Goal: Information Seeking & Learning: Learn about a topic

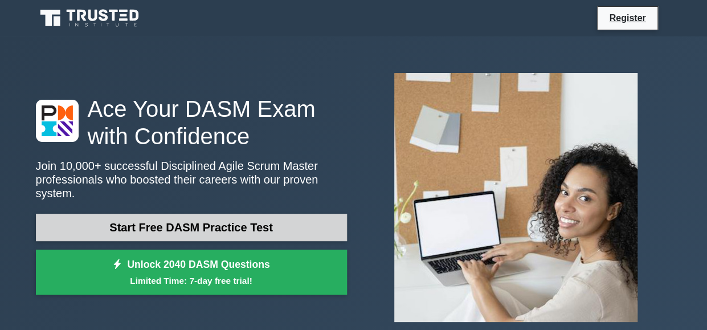
click at [241, 219] on link "Start Free DASM Practice Test" at bounding box center [191, 227] width 311 height 27
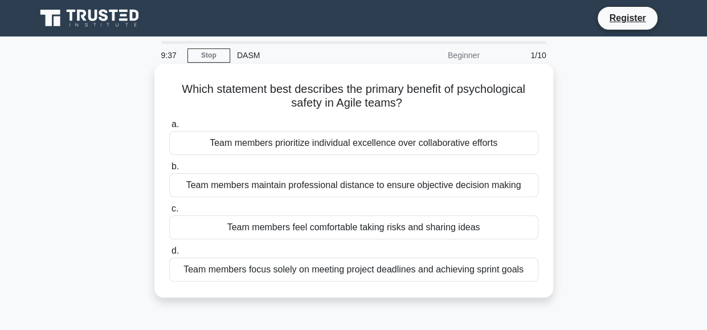
click at [349, 226] on div "Team members feel comfortable taking risks and sharing ideas" at bounding box center [353, 227] width 369 height 24
click at [169, 213] on input "c. Team members feel comfortable taking risks and sharing ideas" at bounding box center [169, 208] width 0 height 7
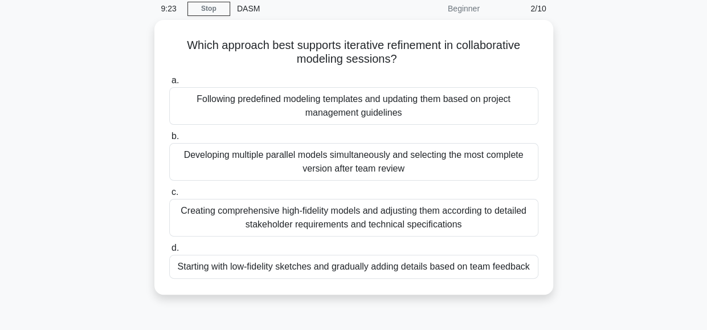
scroll to position [54, 0]
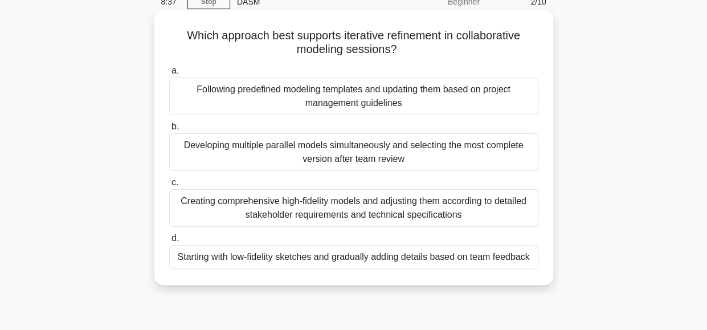
click at [388, 256] on div "Starting with low-fidelity sketches and gradually adding details based on team …" at bounding box center [353, 257] width 369 height 24
click at [169, 242] on input "d. Starting with low-fidelity sketches and gradually adding details based on te…" at bounding box center [169, 238] width 0 height 7
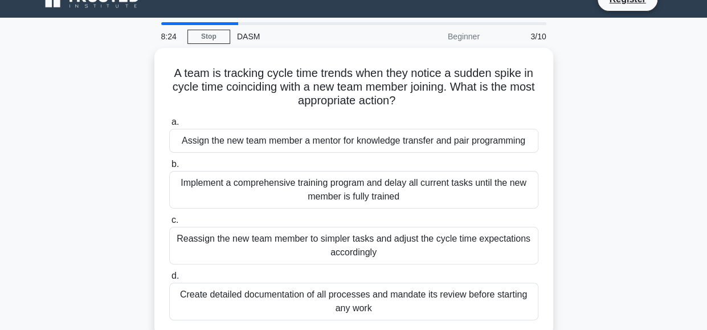
scroll to position [23, 0]
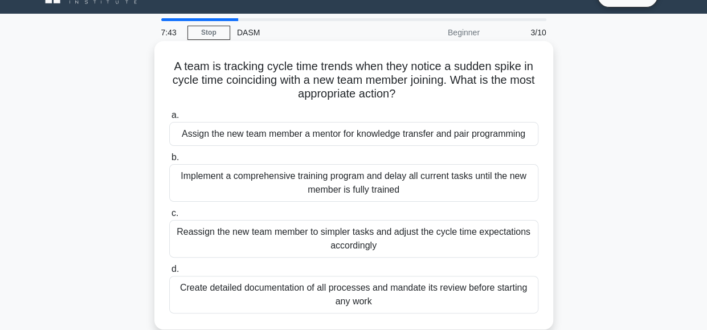
click at [461, 135] on div "Assign the new team member a mentor for knowledge transfer and pair programming" at bounding box center [353, 134] width 369 height 24
click at [169, 119] on input "a. Assign the new team member a mentor for knowledge transfer and pair programm…" at bounding box center [169, 115] width 0 height 7
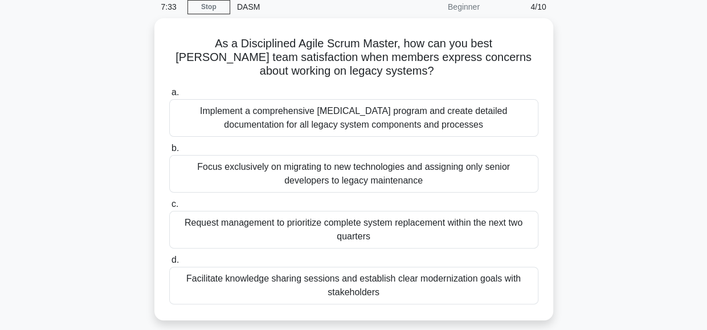
scroll to position [49, 0]
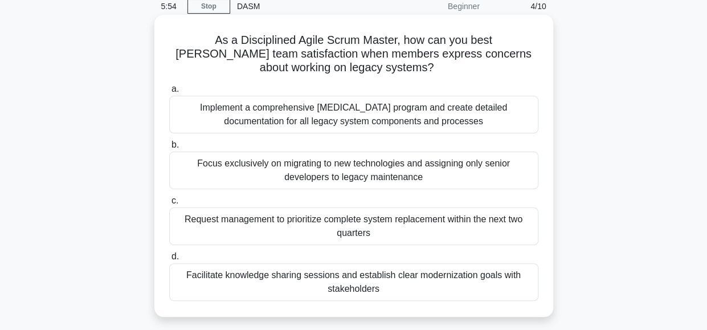
click at [442, 108] on div "Implement a comprehensive cross-training program and create detailed documentat…" at bounding box center [353, 115] width 369 height 38
click at [169, 93] on input "a. Implement a comprehensive cross-training program and create detailed documen…" at bounding box center [169, 88] width 0 height 7
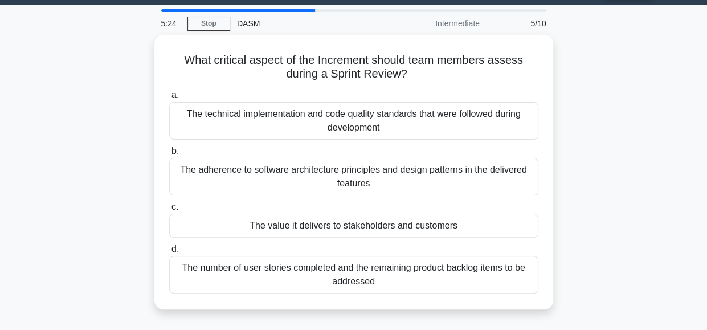
scroll to position [33, 0]
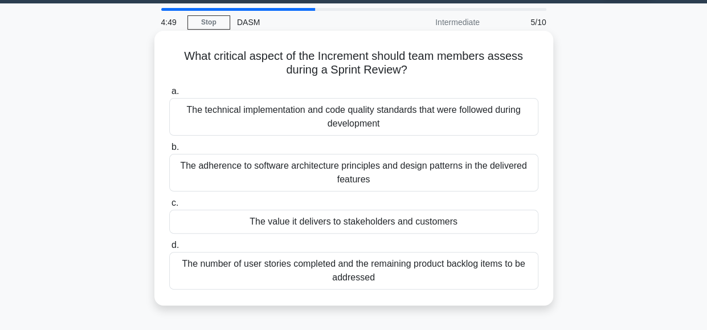
click at [378, 119] on div "The technical implementation and code quality standards that were followed duri…" at bounding box center [353, 117] width 369 height 38
click at [169, 95] on input "a. The technical implementation and code quality standards that were followed d…" at bounding box center [169, 91] width 0 height 7
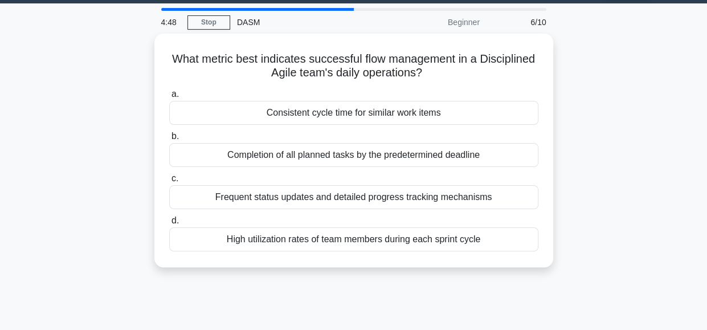
scroll to position [0, 0]
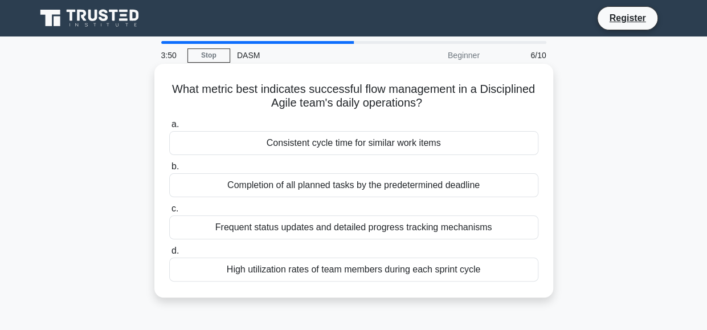
click at [361, 145] on div "Consistent cycle time for similar work items" at bounding box center [353, 143] width 369 height 24
click at [169, 128] on input "a. Consistent cycle time for similar work items" at bounding box center [169, 124] width 0 height 7
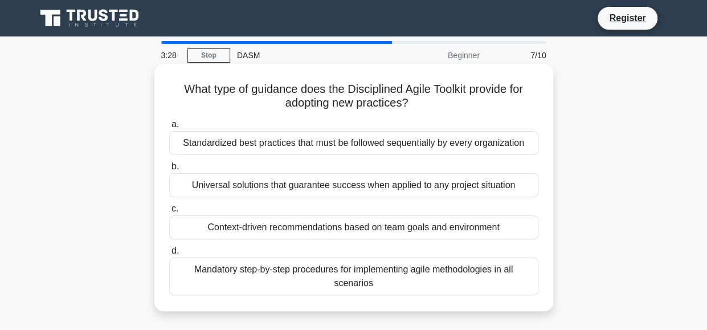
click at [400, 230] on div "Context-driven recommendations based on team goals and environment" at bounding box center [353, 227] width 369 height 24
click at [169, 213] on input "c. Context-driven recommendations based on team goals and environment" at bounding box center [169, 208] width 0 height 7
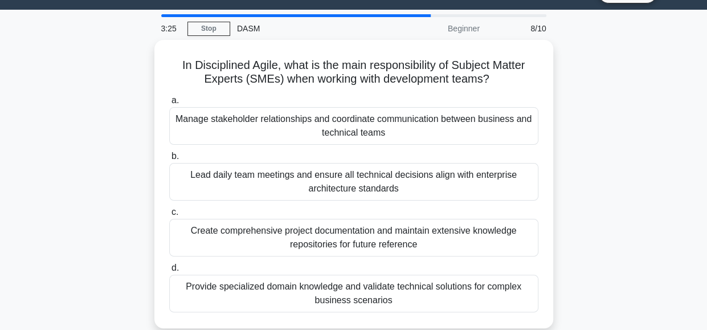
scroll to position [28, 0]
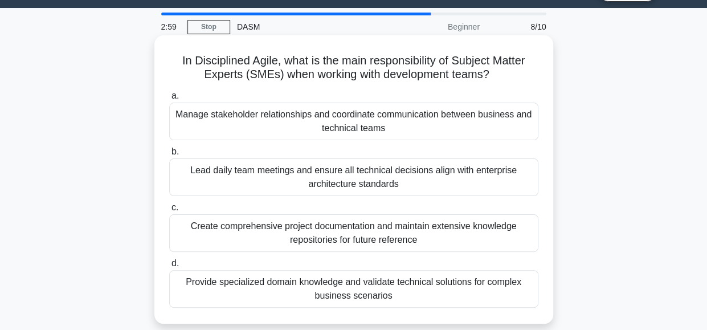
click at [360, 282] on div "Provide specialized domain knowledge and validate technical solutions for compl…" at bounding box center [353, 289] width 369 height 38
click at [169, 267] on input "d. Provide specialized domain knowledge and validate technical solutions for co…" at bounding box center [169, 263] width 0 height 7
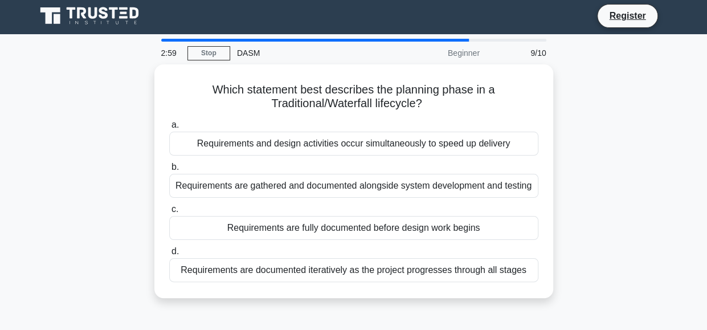
scroll to position [0, 0]
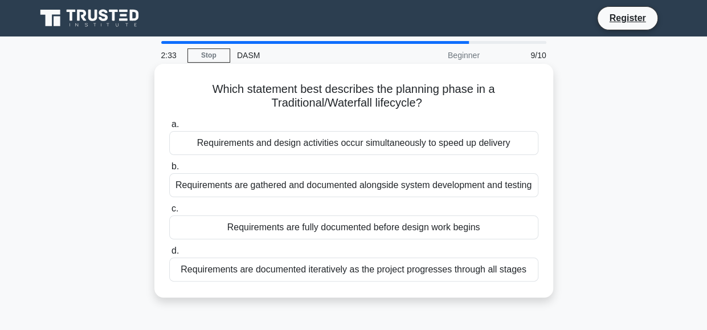
click at [483, 225] on div "Requirements are fully documented before design work begins" at bounding box center [353, 227] width 369 height 24
click at [169, 213] on input "c. Requirements are fully documented before design work begins" at bounding box center [169, 208] width 0 height 7
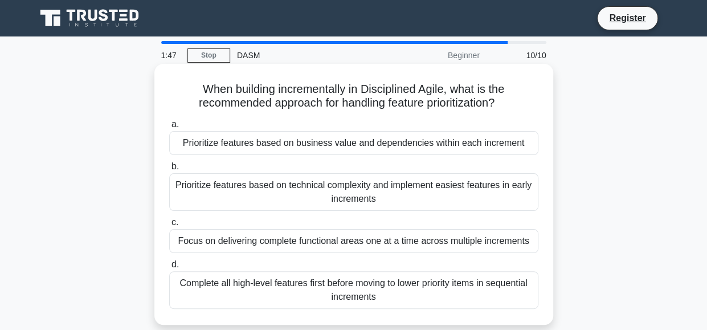
click at [525, 145] on div "Prioritize features based on business value and dependencies within each increm…" at bounding box center [353, 143] width 369 height 24
click at [169, 128] on input "a. Prioritize features based on business value and dependencies within each inc…" at bounding box center [169, 124] width 0 height 7
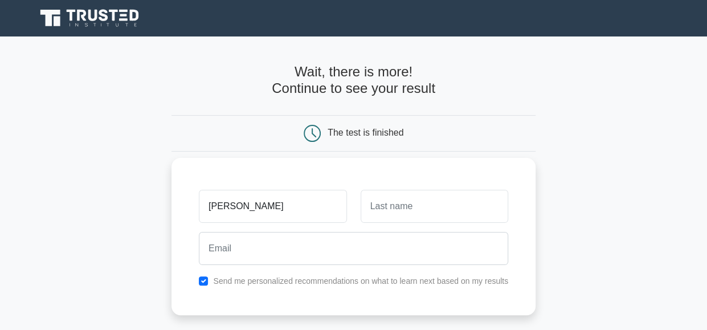
type input "nora"
click at [437, 209] on input "text" at bounding box center [435, 206] width 148 height 33
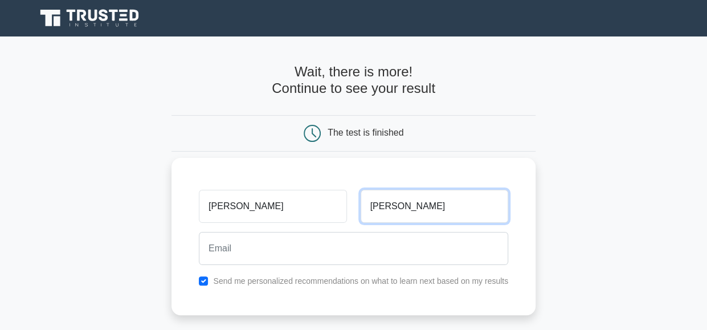
type input "mikaela"
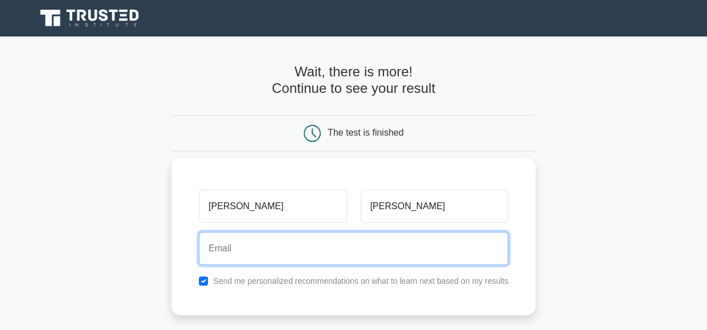
click at [271, 252] on input "email" at bounding box center [353, 248] width 309 height 33
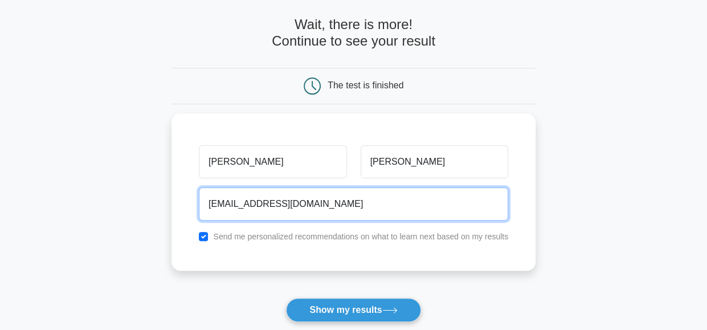
scroll to position [48, 0]
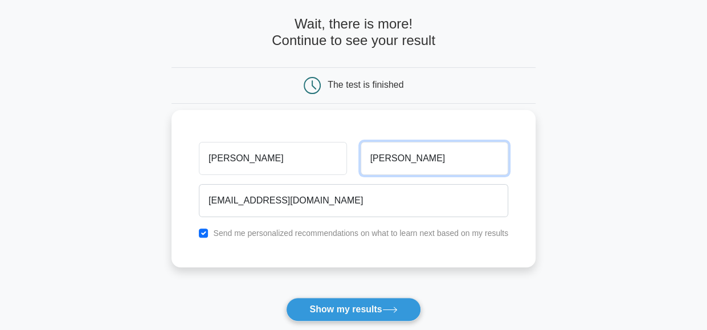
click at [437, 164] on input "mikaela" at bounding box center [435, 158] width 148 height 33
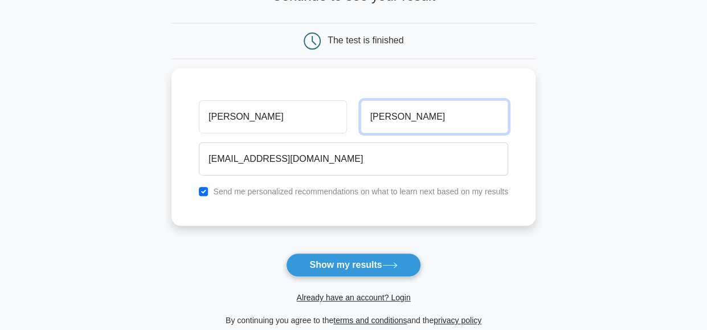
scroll to position [94, 0]
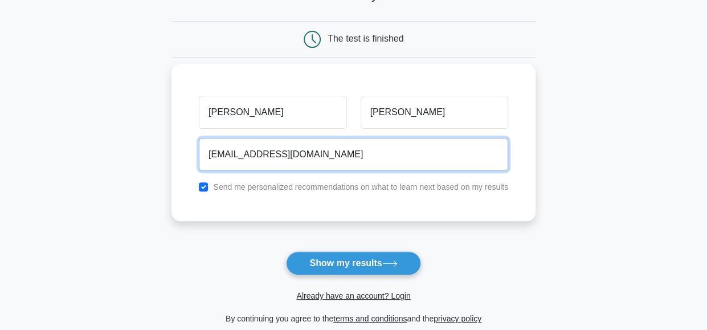
click at [239, 155] on input "nomara_alemar@hotmail.com" at bounding box center [353, 154] width 309 height 33
click at [257, 153] on input "nora_alemar@hotmail.com" at bounding box center [353, 154] width 309 height 33
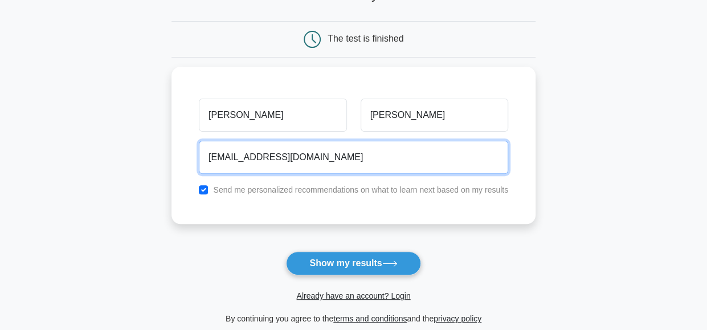
type input "nomara_alemar@hotmail.com"
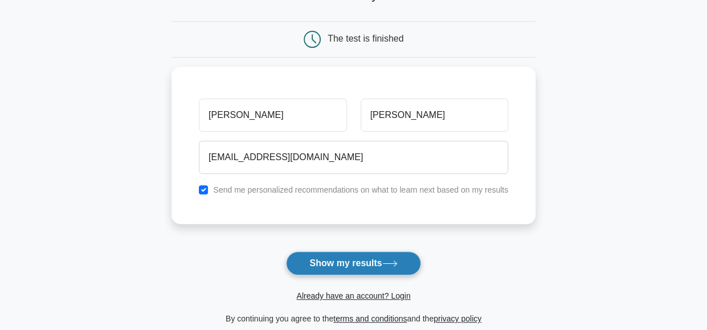
click at [359, 260] on button "Show my results" at bounding box center [353, 263] width 135 height 24
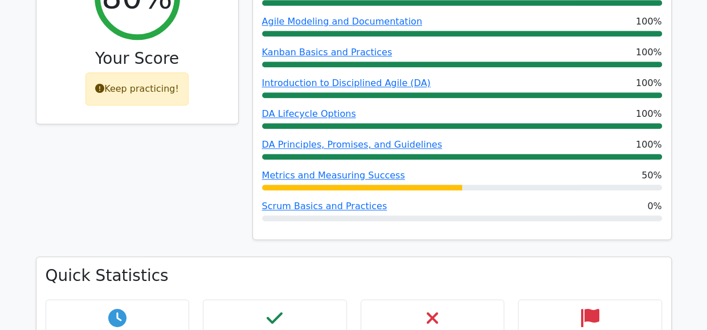
scroll to position [499, 0]
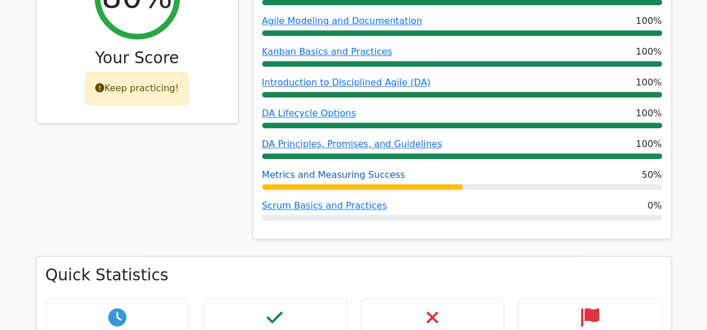
click at [356, 169] on link "Metrics and Measuring Success" at bounding box center [333, 174] width 143 height 11
click at [348, 200] on link "Scrum Basics and Practices" at bounding box center [324, 205] width 125 height 11
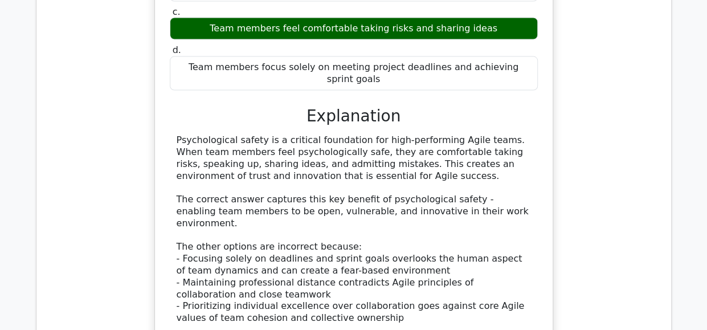
scroll to position [1148, 0]
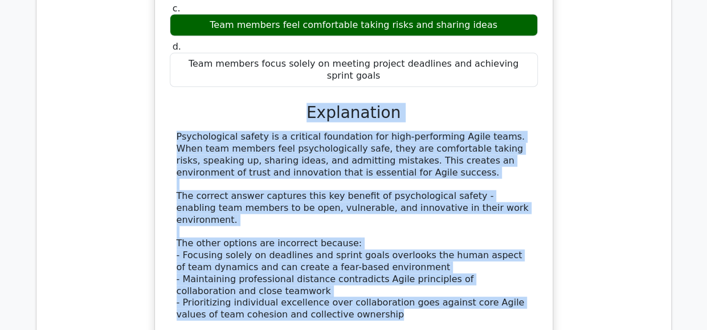
drag, startPoint x: 341, startPoint y: 250, endPoint x: 172, endPoint y: 66, distance: 249.7
click at [172, 66] on div "a. Team members prioritize individual excellence over collaborative efforts b. …" at bounding box center [354, 133] width 370 height 442
copy div "Explanation Psychological safety is a critical foundation for high-performing A…"
click at [535, 103] on div "Explanation" at bounding box center [354, 112] width 368 height 19
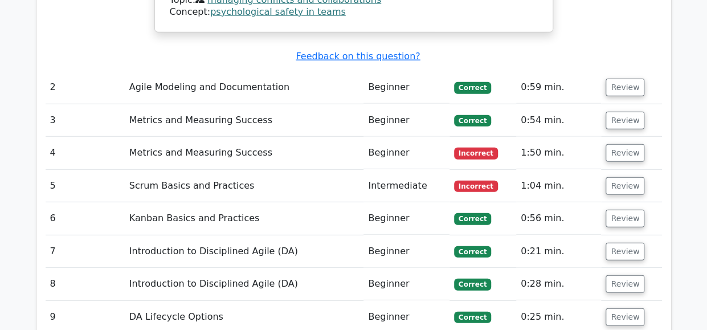
scroll to position [1490, 0]
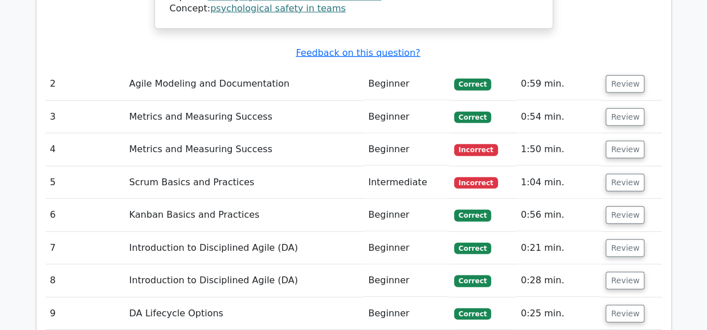
click at [161, 68] on td "Agile Modeling and Documentation" at bounding box center [244, 84] width 239 height 32
click at [396, 68] on td "Beginner" at bounding box center [407, 84] width 86 height 32
click at [622, 75] on button "Review" at bounding box center [625, 84] width 39 height 18
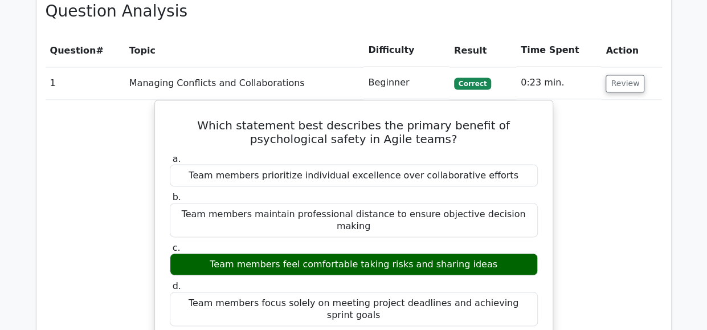
scroll to position [914, 0]
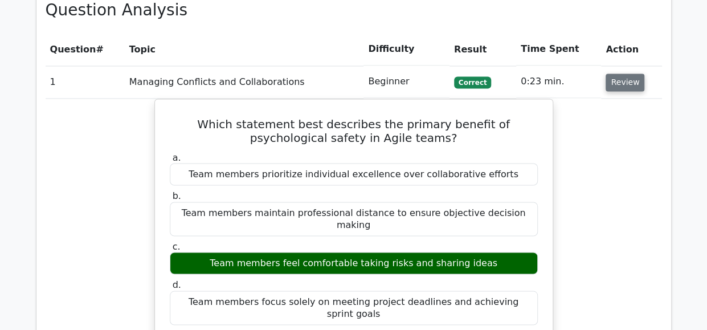
click at [621, 74] on button "Review" at bounding box center [625, 83] width 39 height 18
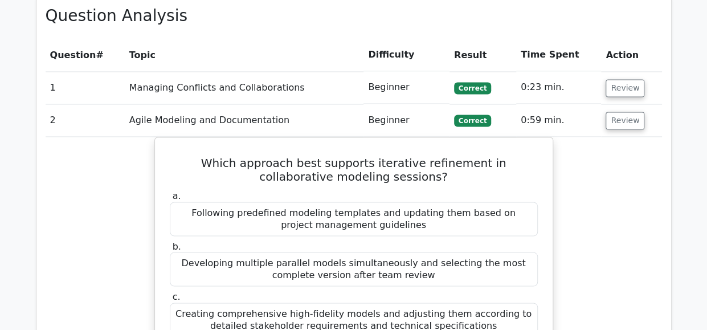
scroll to position [907, 0]
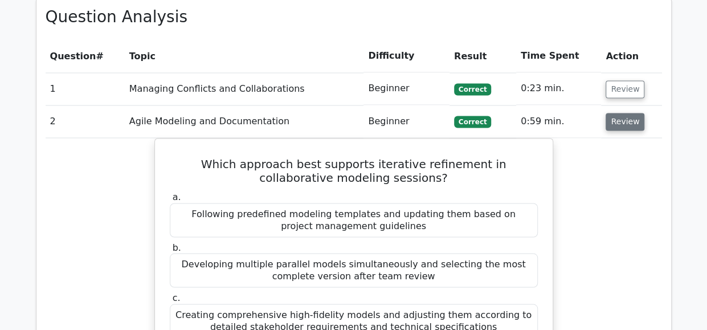
click at [626, 113] on button "Review" at bounding box center [625, 122] width 39 height 18
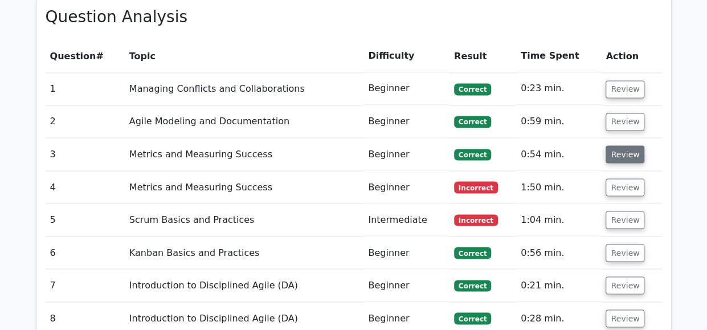
click at [621, 145] on button "Review" at bounding box center [625, 154] width 39 height 18
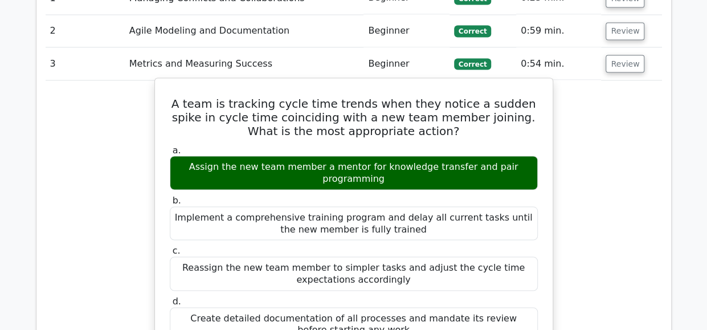
scroll to position [997, 0]
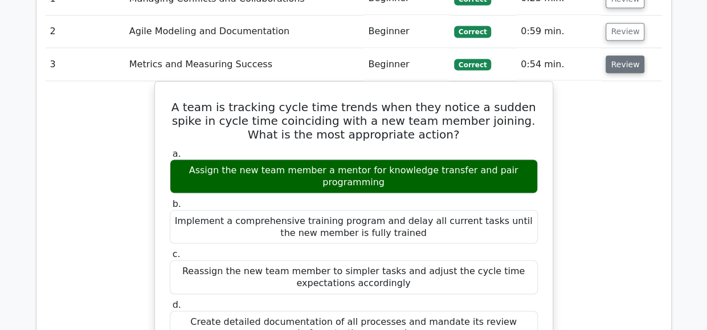
click at [622, 55] on button "Review" at bounding box center [625, 64] width 39 height 18
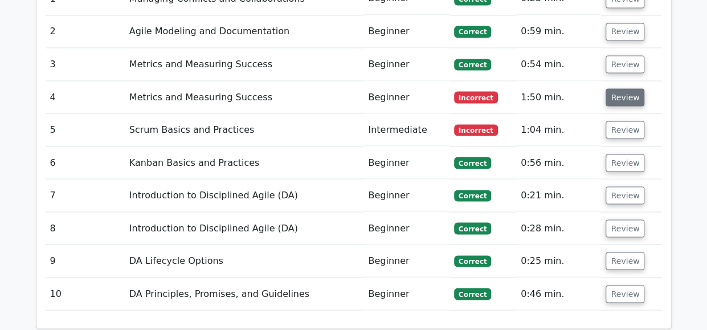
click at [616, 88] on button "Review" at bounding box center [625, 97] width 39 height 18
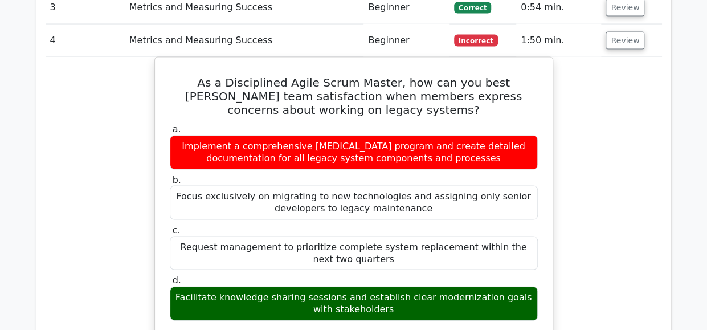
scroll to position [1053, 0]
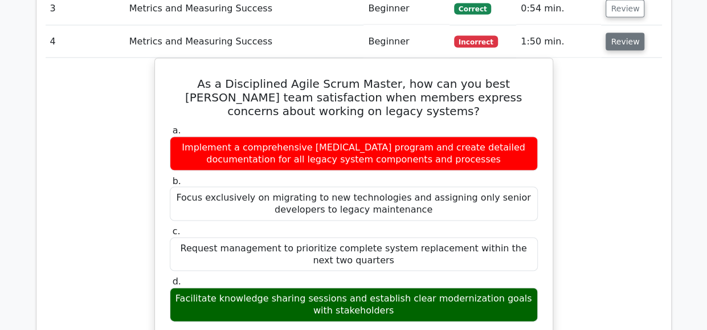
click at [622, 32] on button "Review" at bounding box center [625, 41] width 39 height 18
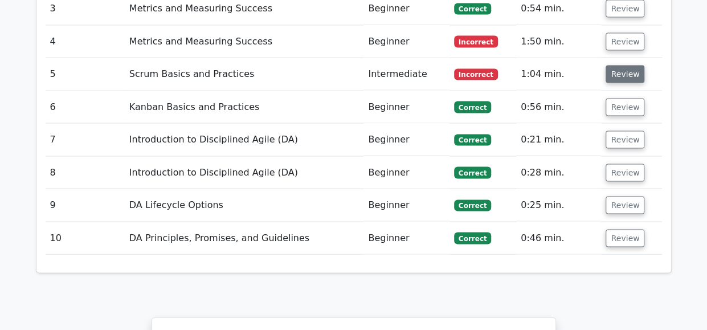
click at [621, 65] on button "Review" at bounding box center [625, 74] width 39 height 18
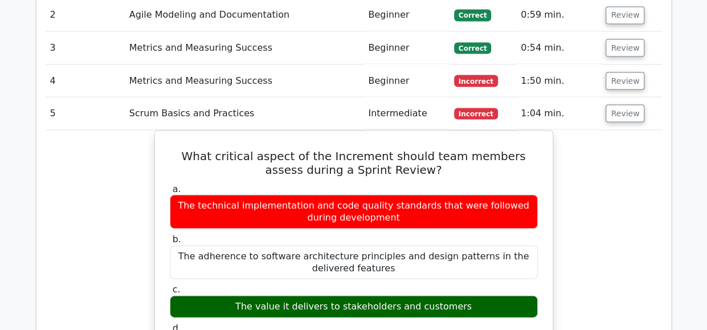
scroll to position [1012, 0]
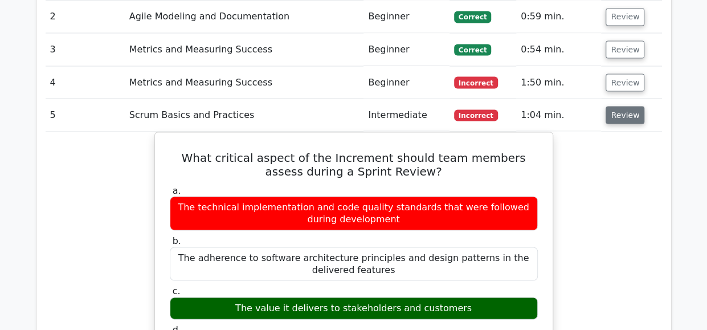
click at [618, 106] on button "Review" at bounding box center [625, 115] width 39 height 18
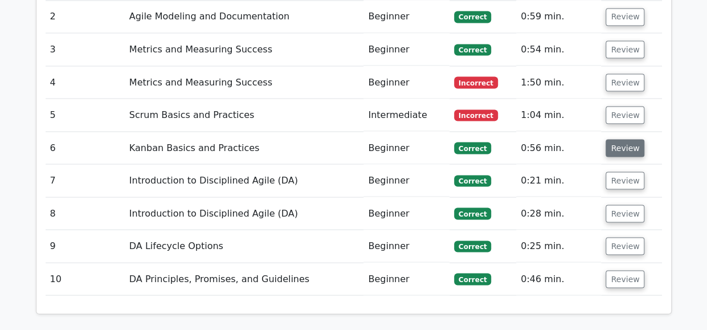
click at [621, 139] on button "Review" at bounding box center [625, 148] width 39 height 18
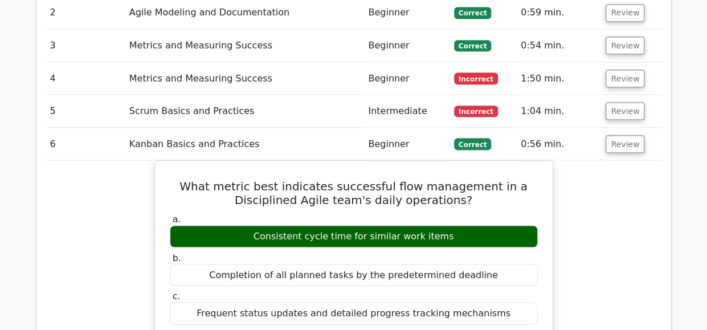
scroll to position [1010, 0]
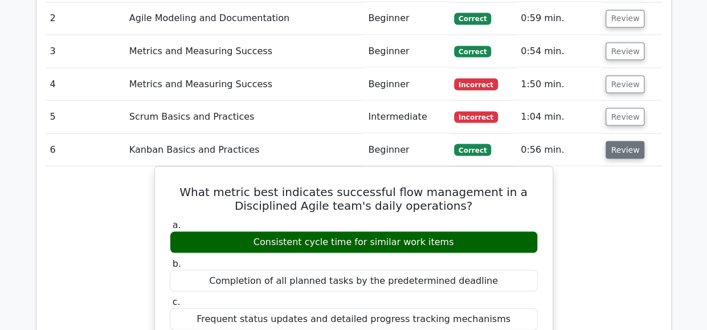
click at [616, 141] on button "Review" at bounding box center [625, 150] width 39 height 18
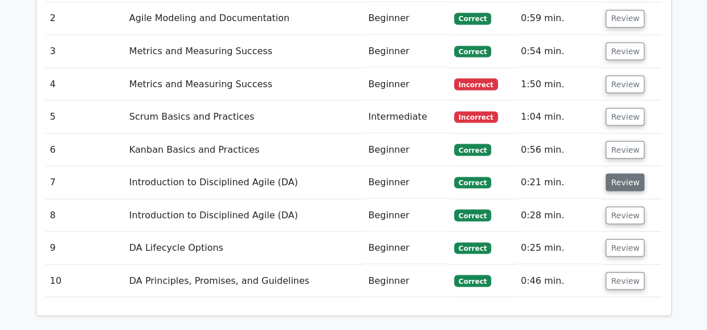
click at [624, 173] on button "Review" at bounding box center [625, 182] width 39 height 18
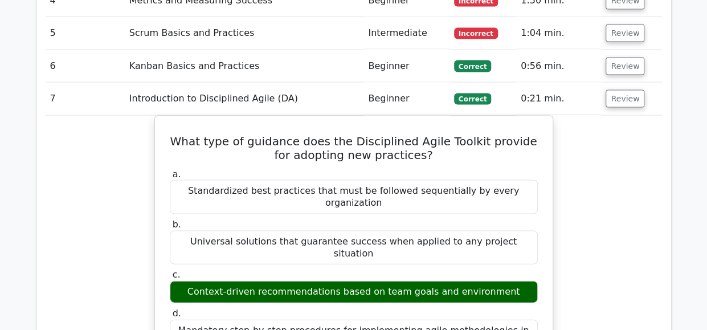
scroll to position [1092, 0]
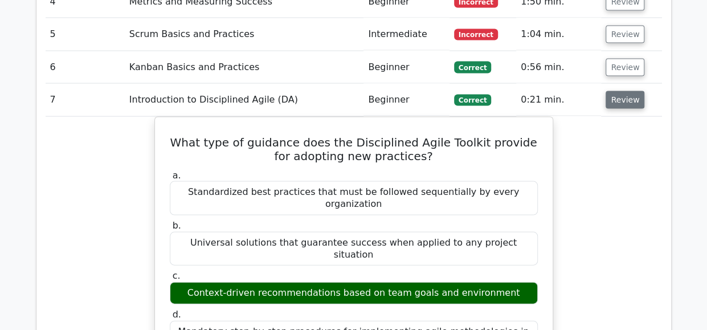
click at [617, 91] on button "Review" at bounding box center [625, 100] width 39 height 18
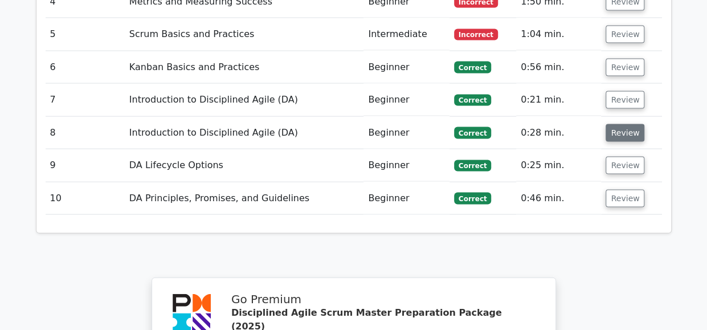
click at [624, 124] on button "Review" at bounding box center [625, 133] width 39 height 18
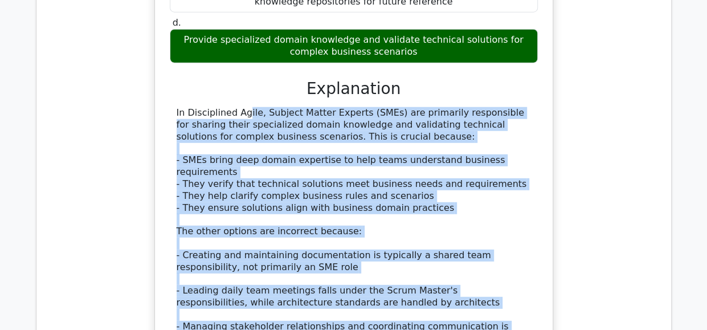
scroll to position [1460, 0]
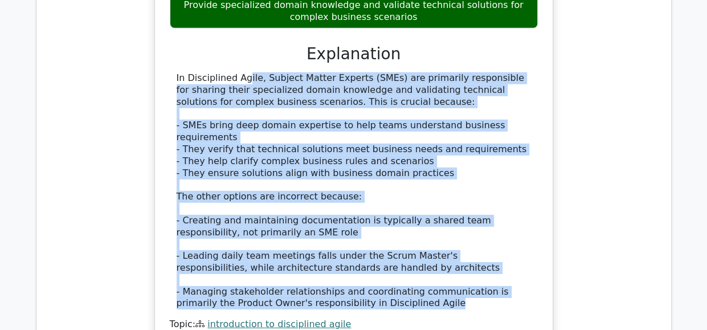
drag, startPoint x: 173, startPoint y: 119, endPoint x: 445, endPoint y: 260, distance: 306.7
click at [445, 260] on div "In Disciplined Agile, Subject Matter Experts (SMEs) are primarily responsible f…" at bounding box center [354, 190] width 368 height 237
copy div "In Disciplined Agile, Subject Matter Experts (SMEs) are primarily responsible f…"
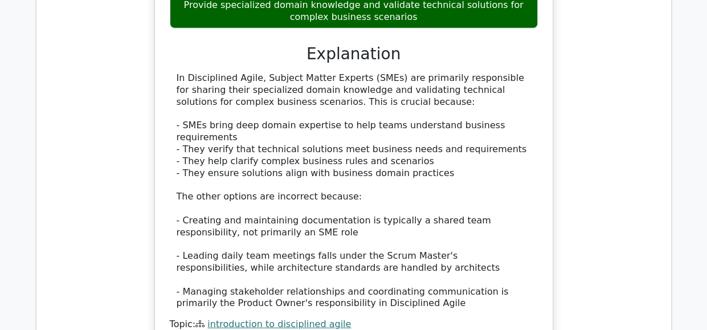
click at [418, 44] on h3 "Explanation" at bounding box center [354, 53] width 355 height 19
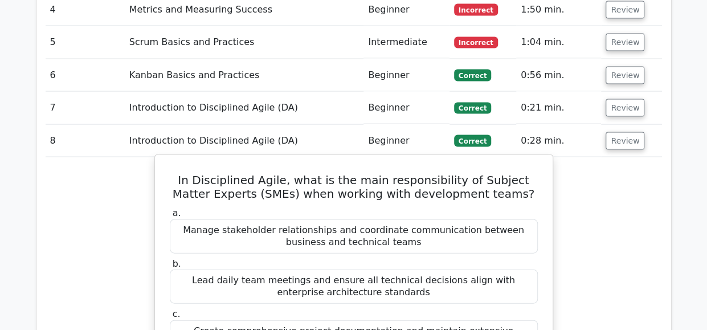
scroll to position [1083, 0]
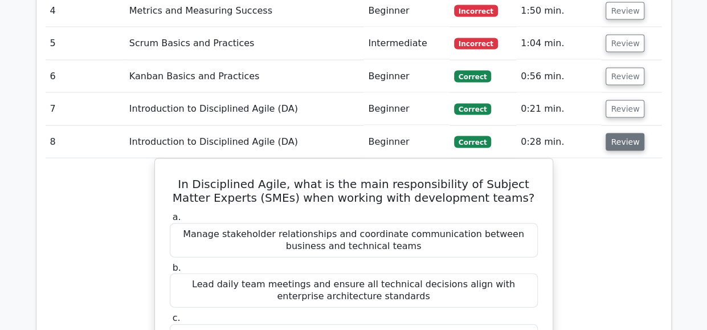
click at [619, 133] on button "Review" at bounding box center [625, 142] width 39 height 18
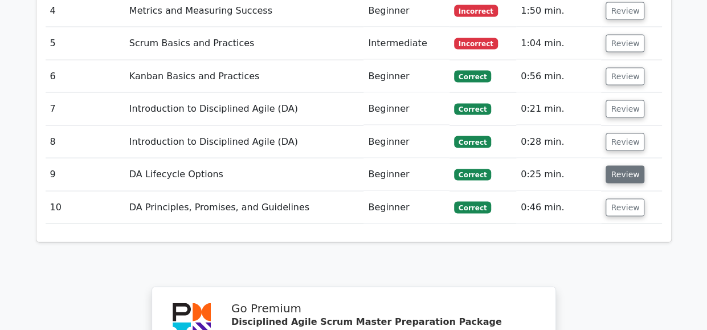
click at [617, 166] on button "Review" at bounding box center [625, 175] width 39 height 18
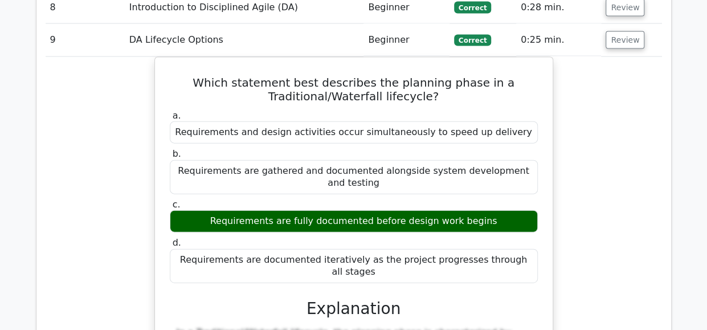
scroll to position [1216, 0]
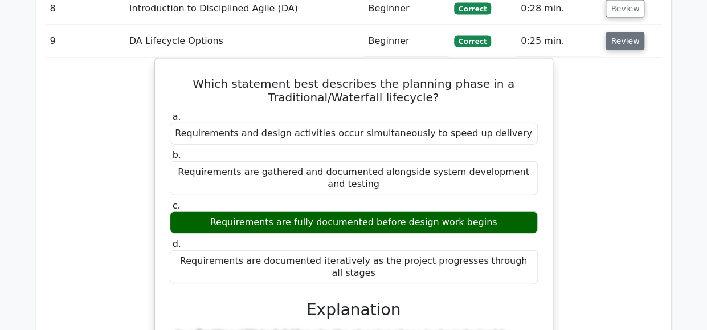
click at [625, 32] on button "Review" at bounding box center [625, 41] width 39 height 18
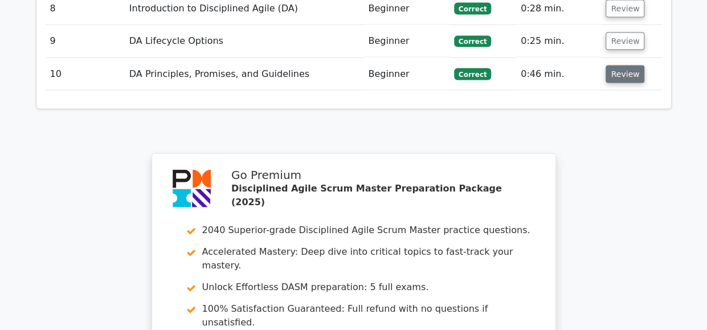
click at [621, 66] on button "Review" at bounding box center [625, 75] width 39 height 18
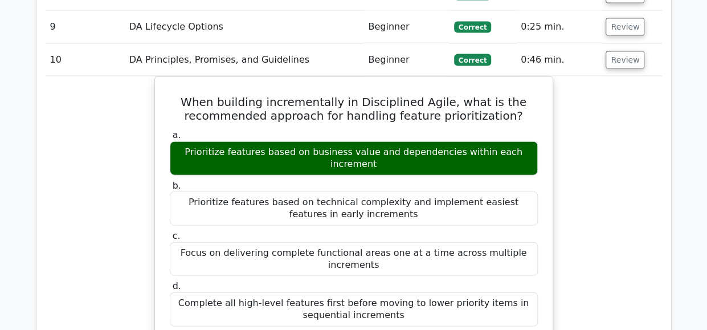
scroll to position [1231, 0]
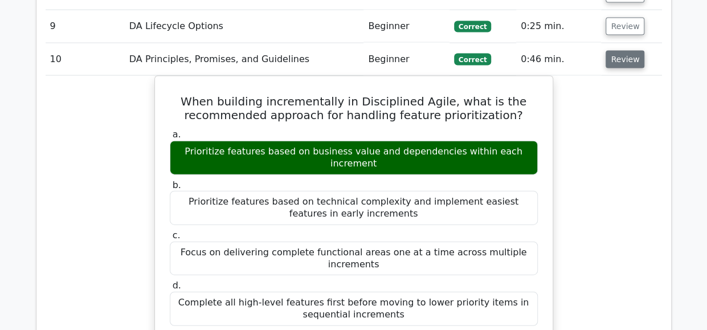
click at [618, 51] on button "Review" at bounding box center [625, 60] width 39 height 18
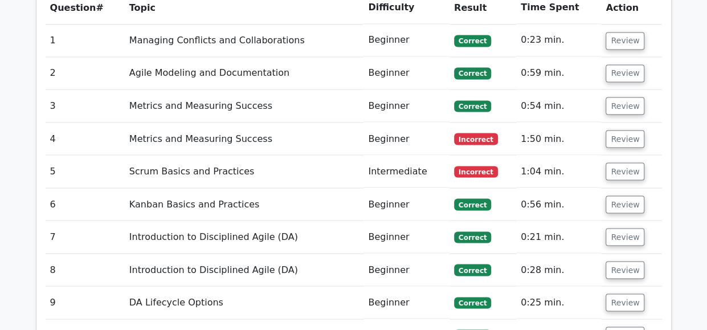
scroll to position [990, 0]
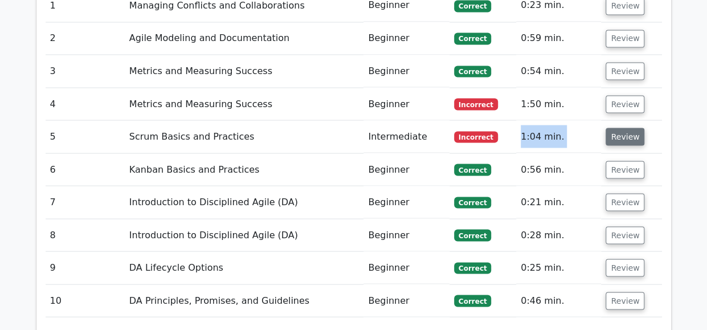
drag, startPoint x: 510, startPoint y: 93, endPoint x: 622, endPoint y: 107, distance: 113.1
click at [622, 120] on tr "5 Scrum Basics and Practices Intermediate Incorrect 1:04 min. Review" at bounding box center [354, 136] width 617 height 32
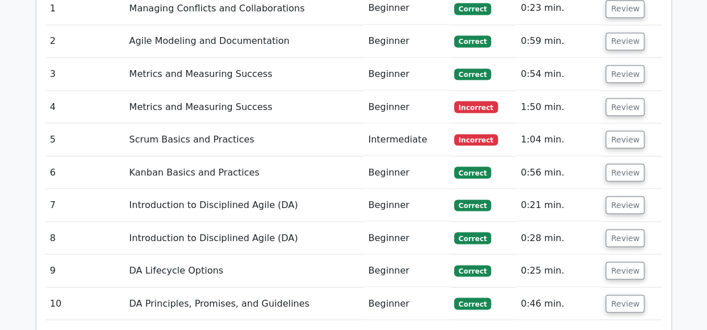
drag, startPoint x: 622, startPoint y: 107, endPoint x: 680, endPoint y: 108, distance: 58.1
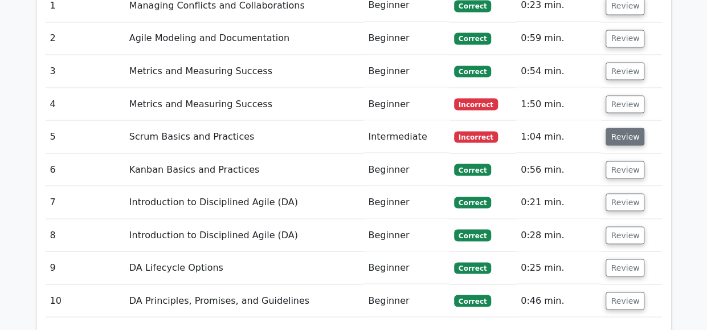
click at [622, 128] on button "Review" at bounding box center [625, 137] width 39 height 18
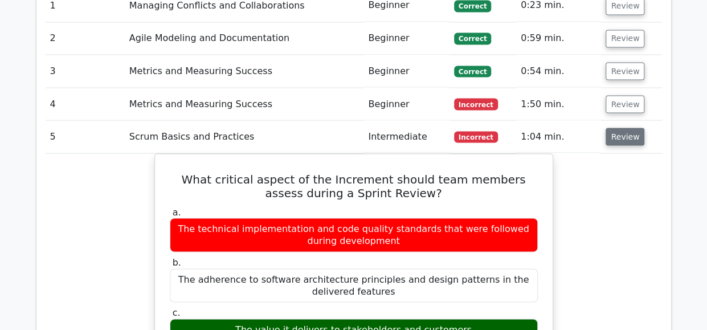
click at [622, 128] on button "Review" at bounding box center [625, 137] width 39 height 18
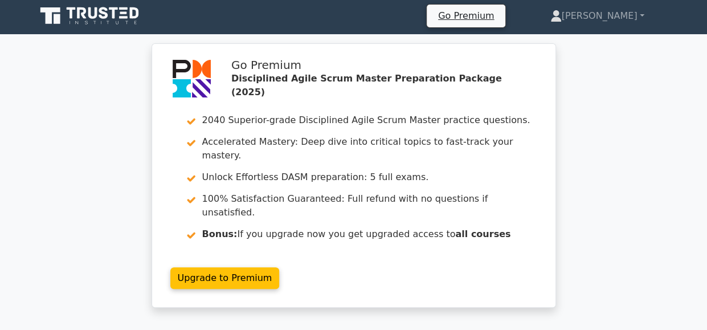
scroll to position [0, 0]
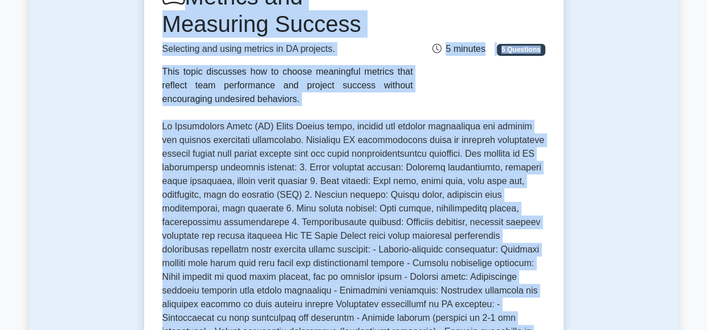
scroll to position [59, 0]
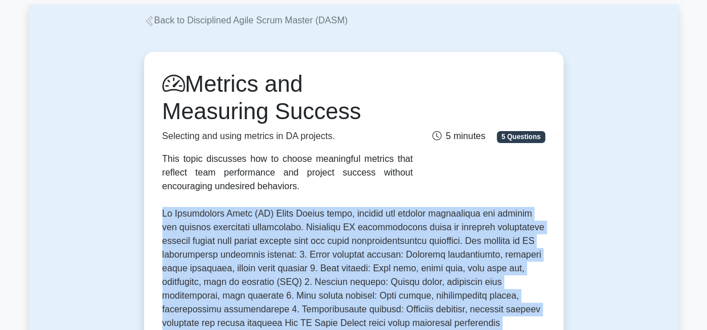
drag, startPoint x: 251, startPoint y: 258, endPoint x: 158, endPoint y: 207, distance: 105.3
copy p "In Disciplined Agile (DA) Scrum Master roles, metrics and success measurement a…"
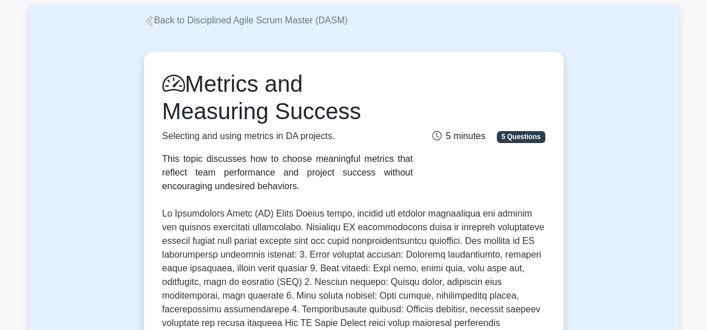
click at [380, 103] on h1 "Metrics and Measuring Success" at bounding box center [287, 97] width 251 height 55
drag, startPoint x: 243, startPoint y: 189, endPoint x: 163, endPoint y: 91, distance: 126.0
click at [163, 91] on div "Metrics and Measuring Success Selecting and using metrics in DA projects. This …" at bounding box center [288, 131] width 264 height 123
copy div "Metrics and Measuring Success Selecting and using metrics in DA projects. This …"
click at [475, 167] on div "Metrics and Measuring Success Selecting and using metrics in DA projects. This …" at bounding box center [354, 131] width 397 height 123
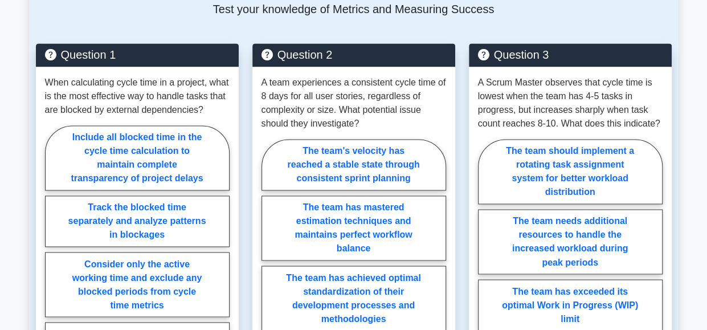
scroll to position [805, 0]
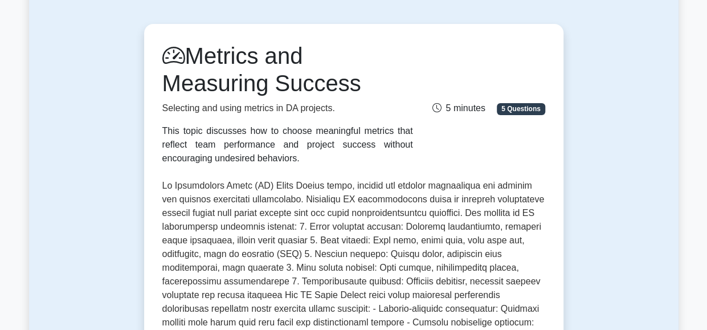
scroll to position [82, 0]
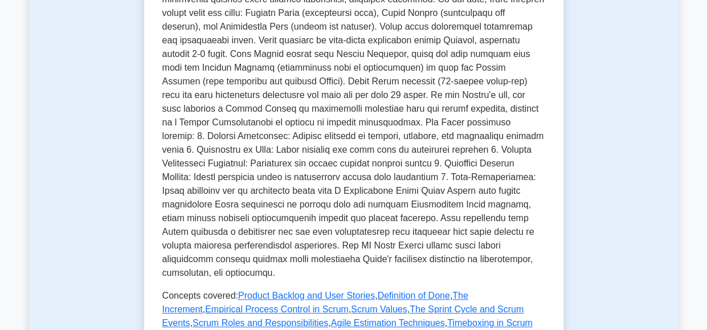
scroll to position [289, 0]
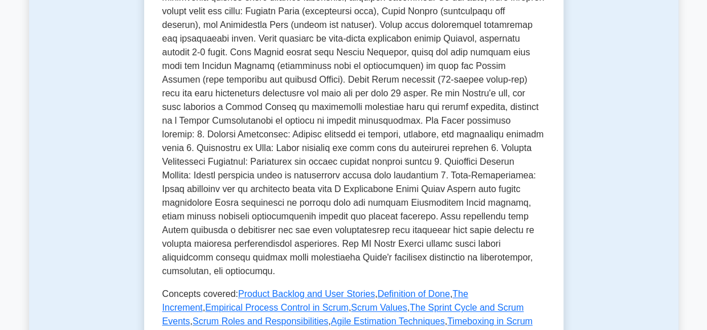
click at [344, 164] on p at bounding box center [353, 127] width 383 height 301
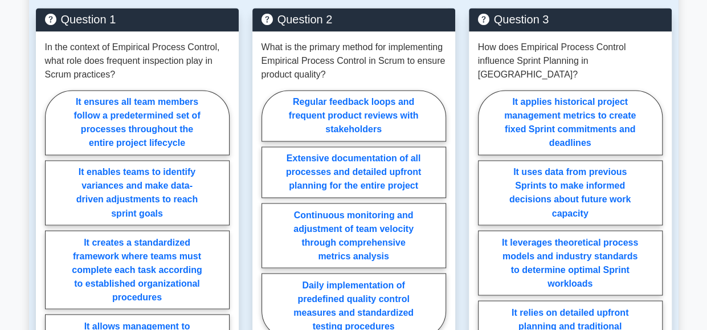
scroll to position [851, 0]
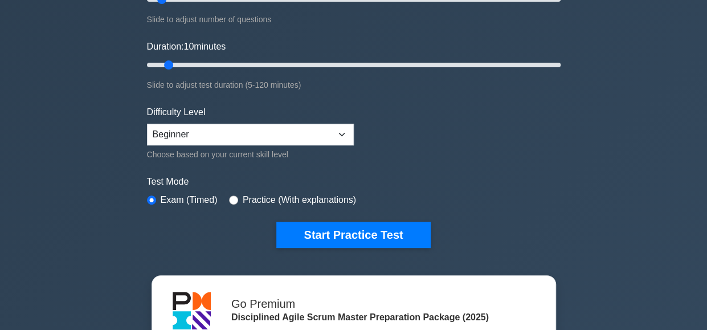
scroll to position [182, 0]
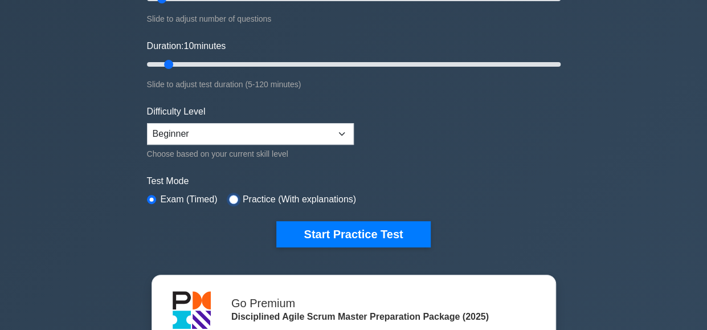
click at [230, 198] on input "radio" at bounding box center [233, 199] width 9 height 9
radio input "true"
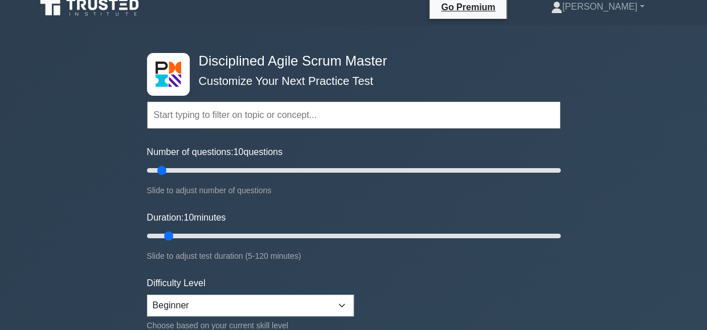
scroll to position [0, 0]
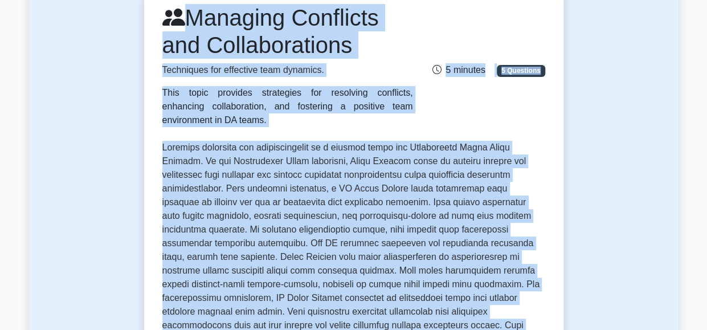
scroll to position [98, 0]
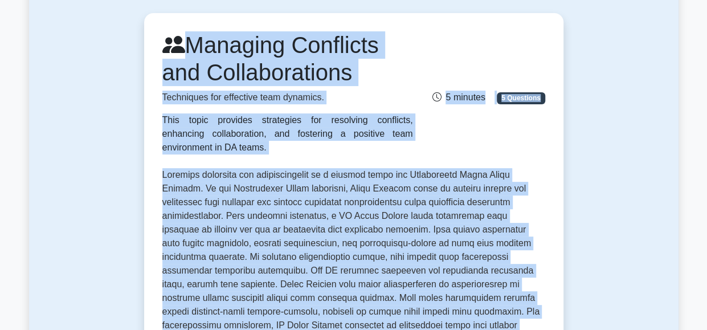
drag, startPoint x: 451, startPoint y: 157, endPoint x: 160, endPoint y: 37, distance: 315.4
copy div "Managing Conflicts and Collaborations Techniques for effective team dynamics. T…"
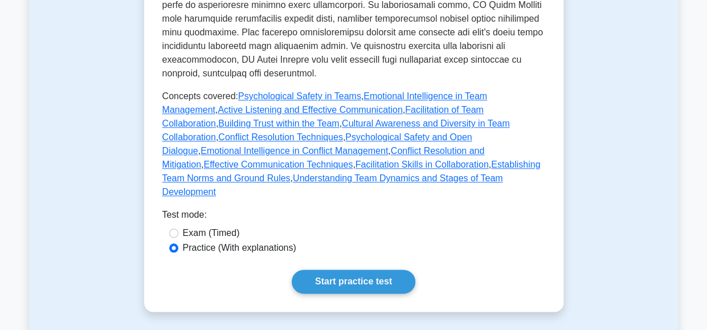
scroll to position [543, 0]
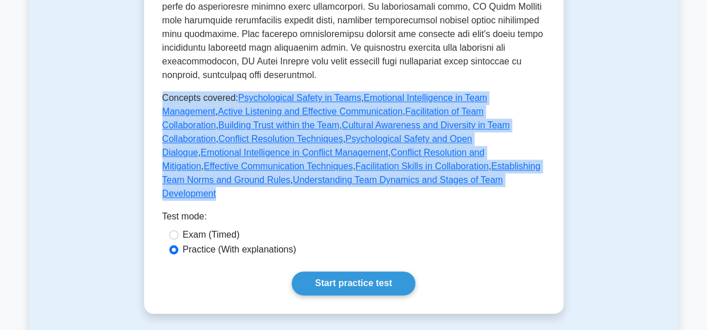
drag, startPoint x: 298, startPoint y: 165, endPoint x: 135, endPoint y: 82, distance: 183.0
copy p "Concepts covered: Psychological Safety in Teams , Emotional Intelligence in Tea…"
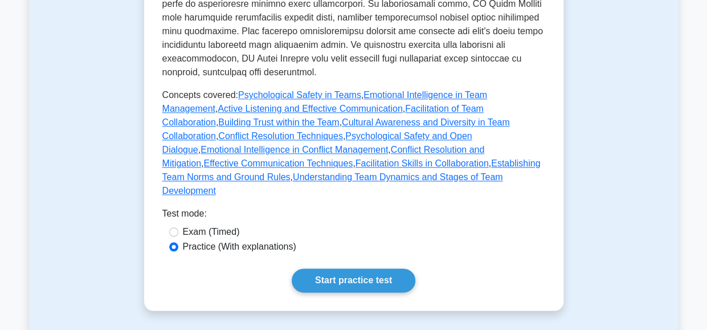
click at [355, 207] on div "Test mode:" at bounding box center [353, 216] width 383 height 18
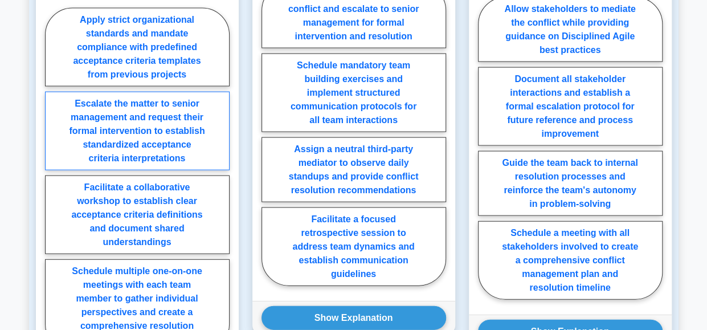
scroll to position [1143, 0]
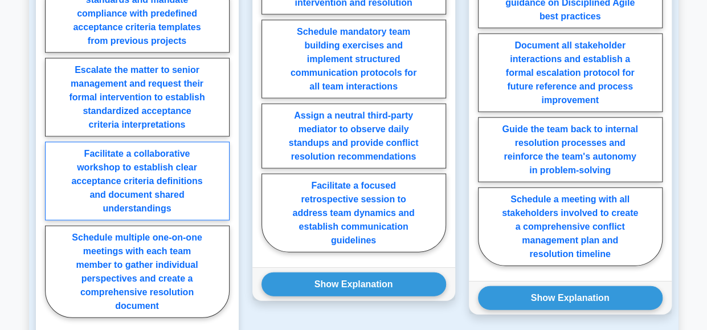
click at [125, 152] on label "Facilitate a collaborative workshop to establish clear acceptance criteria defi…" at bounding box center [137, 181] width 185 height 79
click at [52, 152] on input "Facilitate a collaborative workshop to establish clear acceptance criteria defi…" at bounding box center [48, 149] width 7 height 7
radio input "true"
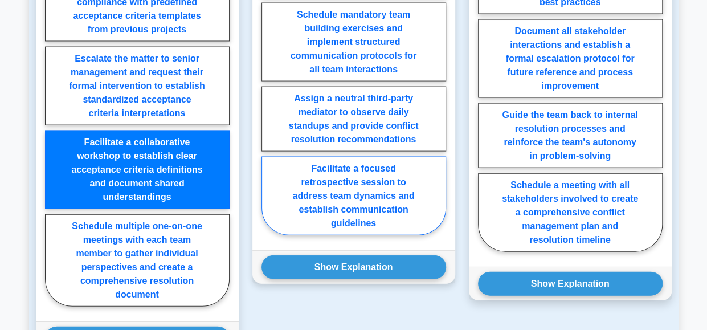
scroll to position [1158, 0]
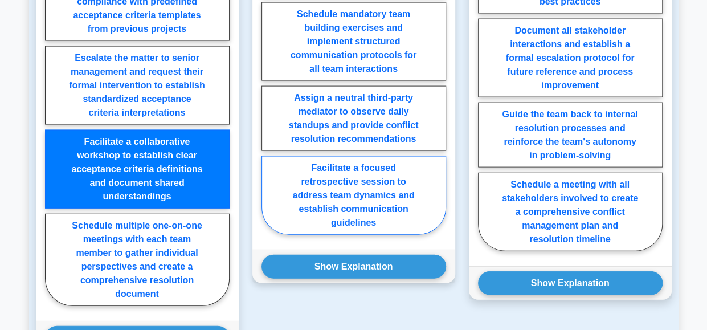
click at [370, 156] on label "Facilitate a focused retrospective session to address team dynamics and establi…" at bounding box center [354, 195] width 185 height 79
click at [269, 91] on input "Facilitate a focused retrospective session to address team dynamics and establi…" at bounding box center [265, 86] width 7 height 7
radio input "true"
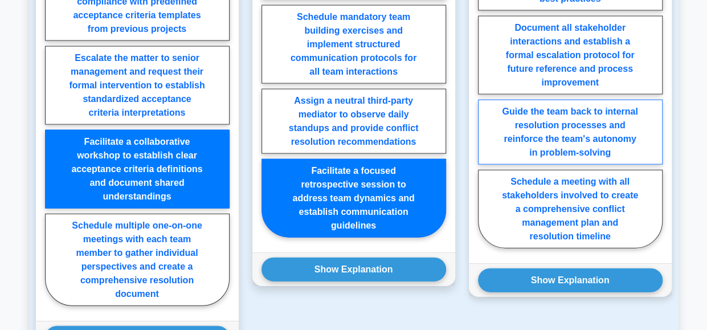
scroll to position [1159, 0]
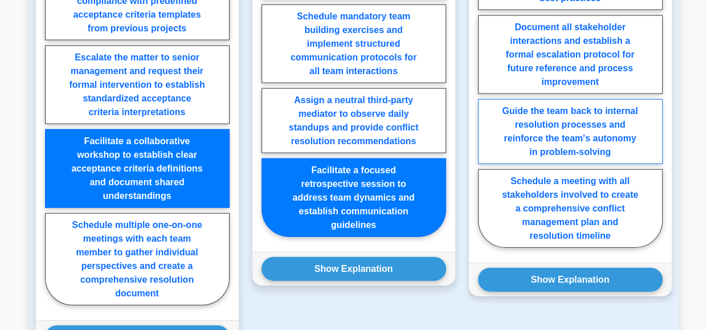
click at [555, 99] on label "Guide the team back to internal resolution processes and reinforce the team's a…" at bounding box center [570, 131] width 185 height 65
click at [486, 96] on input "Guide the team back to internal resolution processes and reinforce the team's a…" at bounding box center [481, 99] width 7 height 7
radio input "true"
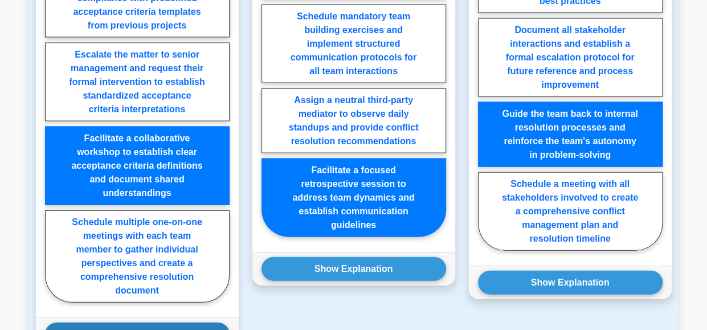
click at [162, 323] on button "Show Explanation" at bounding box center [137, 335] width 185 height 24
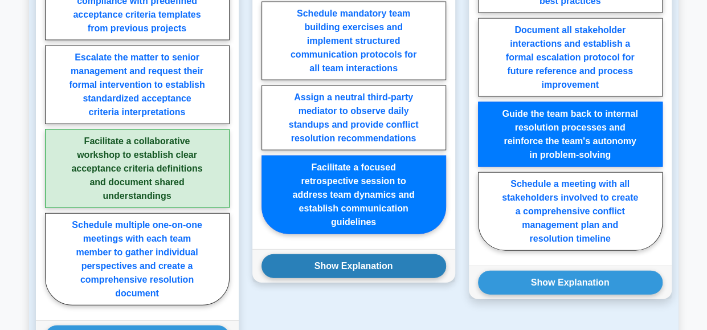
click at [357, 254] on button "Show Explanation" at bounding box center [354, 266] width 185 height 24
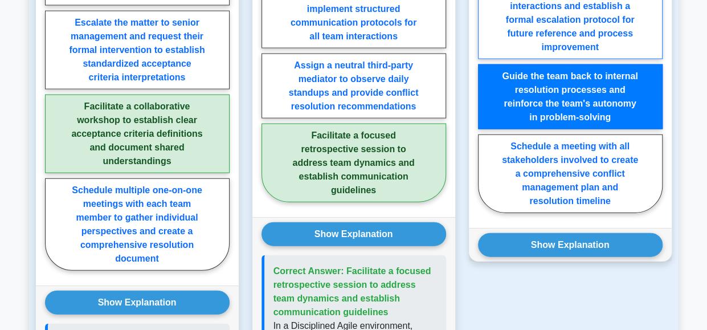
scroll to position [1195, 0]
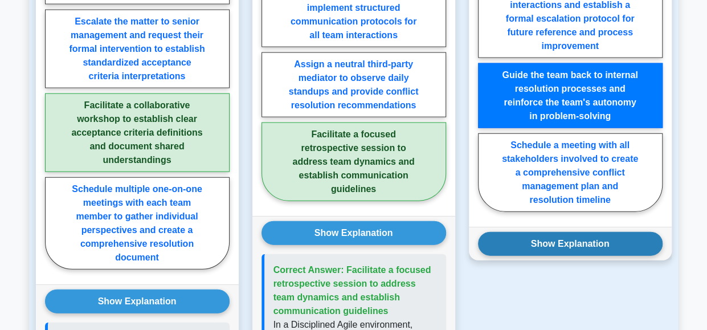
click at [579, 232] on button "Show Explanation" at bounding box center [570, 244] width 185 height 24
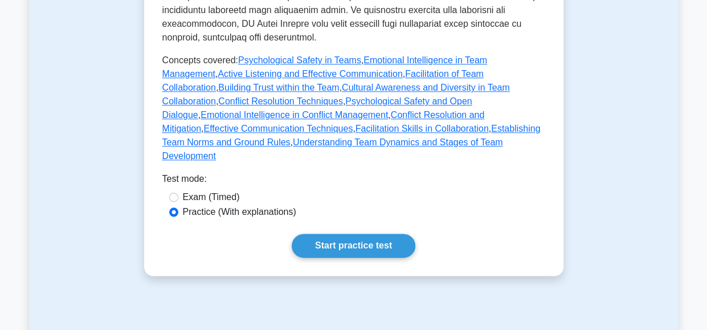
scroll to position [529, 0]
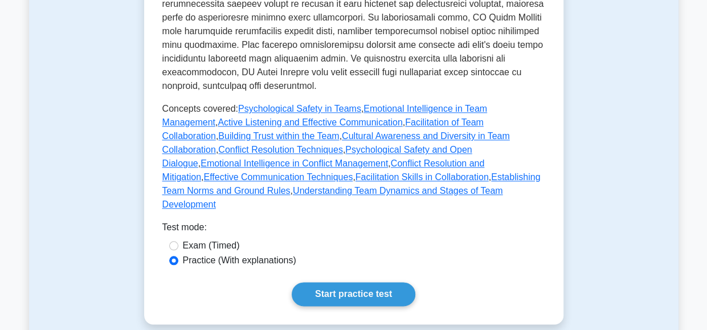
click at [340, 221] on div "Test mode:" at bounding box center [353, 230] width 383 height 18
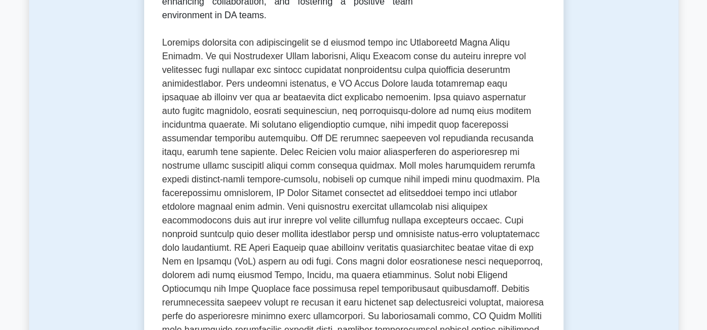
scroll to position [223, 0]
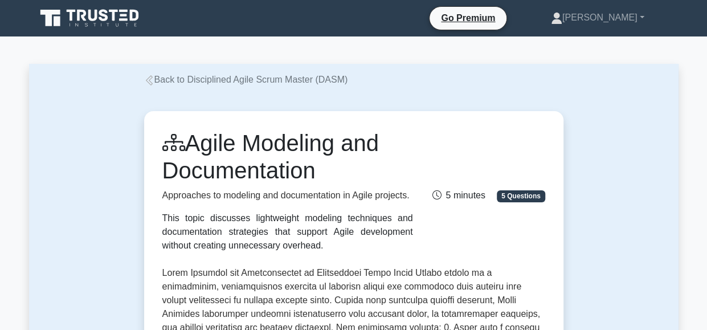
click at [421, 144] on div "Agile Modeling and Documentation Approaches to modeling and documentation in Ag…" at bounding box center [354, 190] width 397 height 123
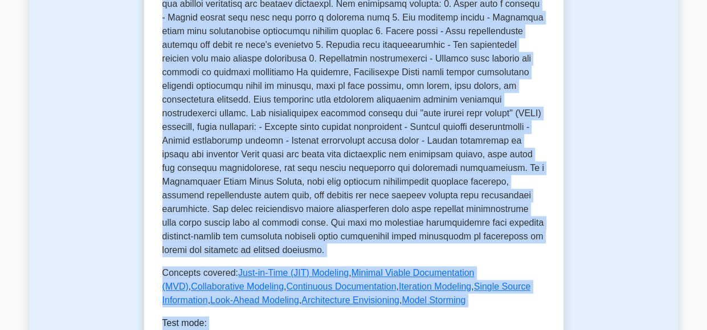
scroll to position [405, 0]
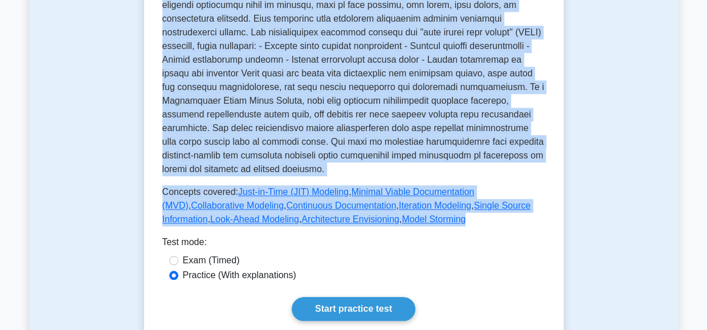
drag, startPoint x: 190, startPoint y: 32, endPoint x: 366, endPoint y: 213, distance: 251.9
copy div "Agile Modeling and Documentation Approaches to modeling and documentation in Ag…"
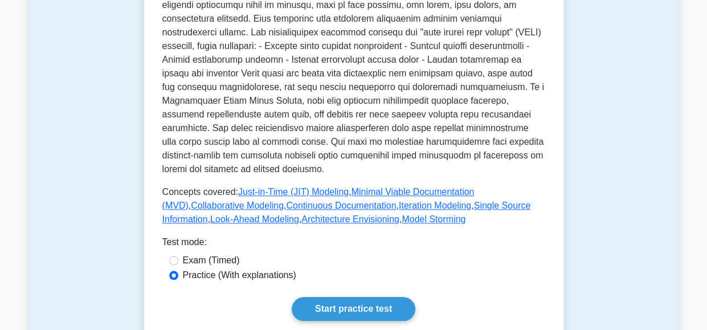
click at [382, 215] on div "Agile Modeling and Documentation Approaches to modeling and documentation in Ag…" at bounding box center [353, 23] width 383 height 596
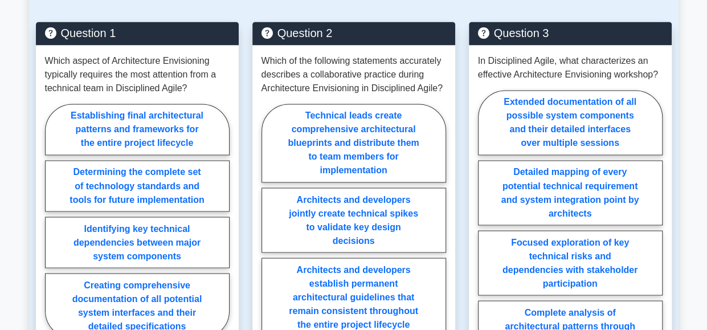
scroll to position [879, 0]
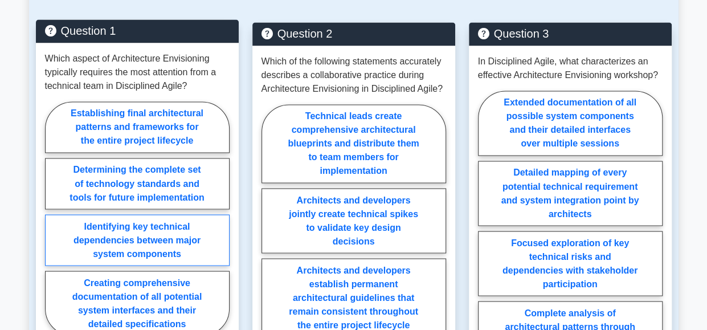
click at [166, 214] on label "Identifying key technical dependencies between major system components" at bounding box center [137, 239] width 185 height 51
click at [52, 218] on input "Identifying key technical dependencies between major system components" at bounding box center [48, 221] width 7 height 7
radio input "true"
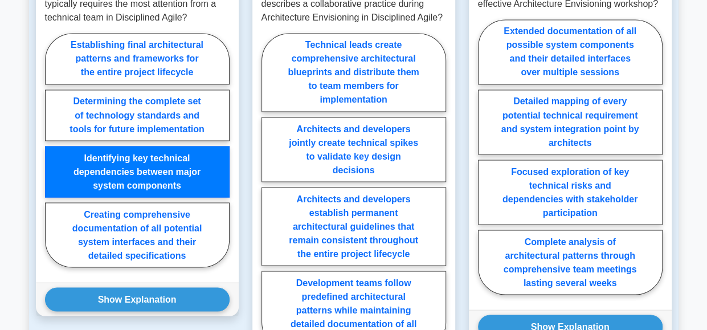
scroll to position [951, 0]
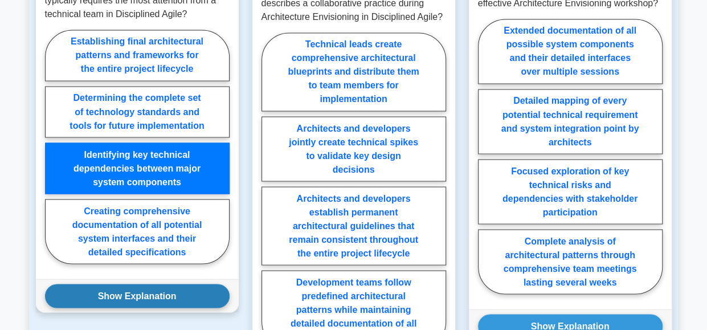
click at [151, 284] on button "Show Explanation" at bounding box center [137, 296] width 185 height 24
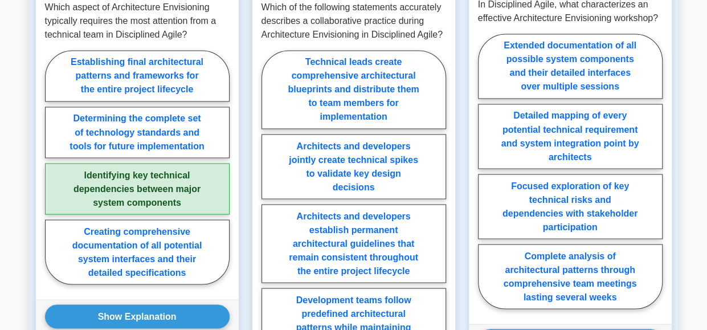
scroll to position [934, 0]
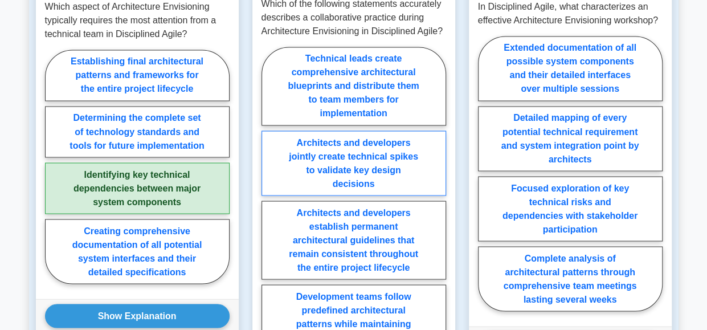
click at [361, 131] on label "Architects and developers jointly create technical spikes to validate key desig…" at bounding box center [354, 163] width 185 height 65
click at [269, 205] on input "Architects and developers jointly create technical spikes to validate key desig…" at bounding box center [265, 208] width 7 height 7
radio input "true"
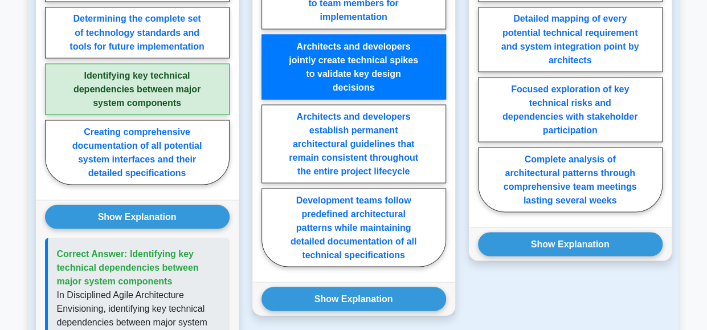
scroll to position [1034, 0]
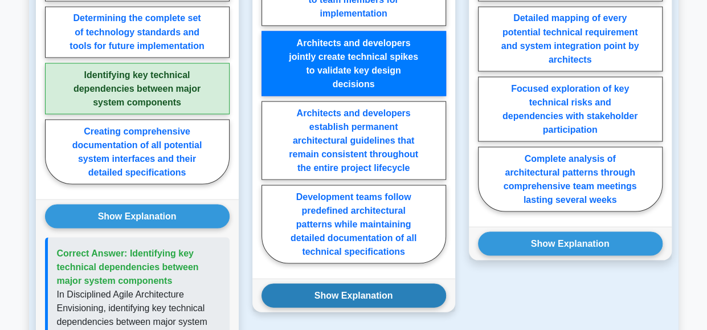
drag, startPoint x: 372, startPoint y: 255, endPoint x: 345, endPoint y: 252, distance: 26.3
click at [345, 283] on button "Show Explanation" at bounding box center [354, 295] width 185 height 24
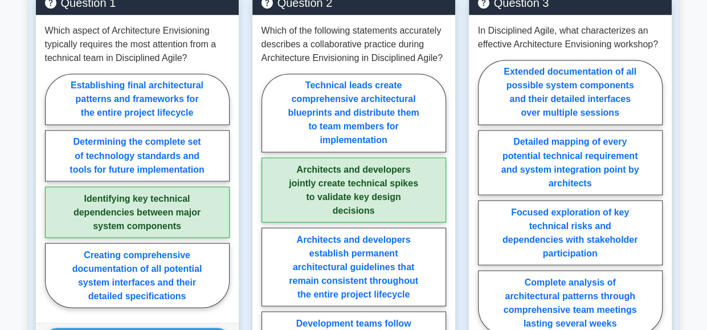
scroll to position [911, 0]
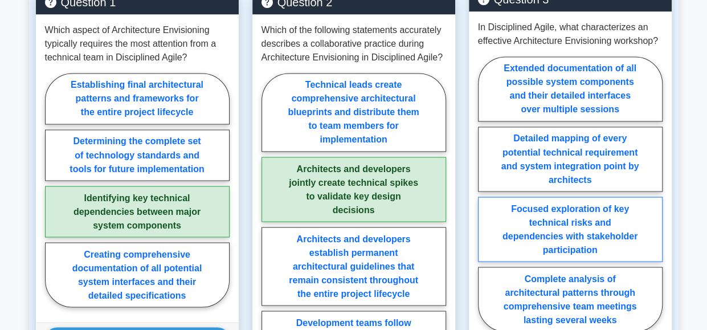
click at [595, 197] on label "Focused exploration of key technical risks and dependencies with stakeholder pa…" at bounding box center [570, 229] width 185 height 65
click at [486, 194] on input "Focused exploration of key technical risks and dependencies with stakeholder pa…" at bounding box center [481, 197] width 7 height 7
radio input "true"
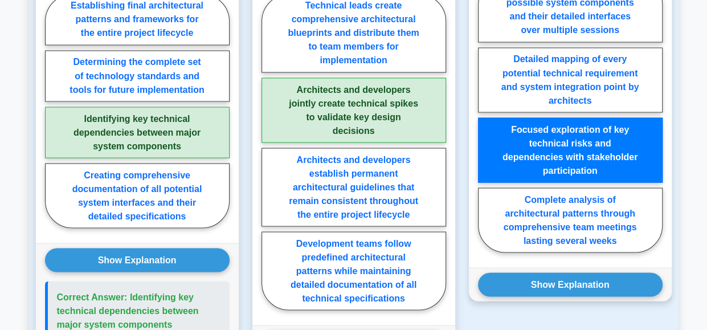
scroll to position [992, 0]
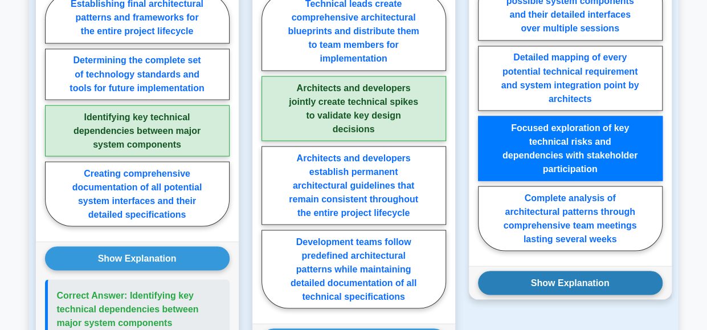
click at [597, 271] on button "Show Explanation" at bounding box center [570, 283] width 185 height 24
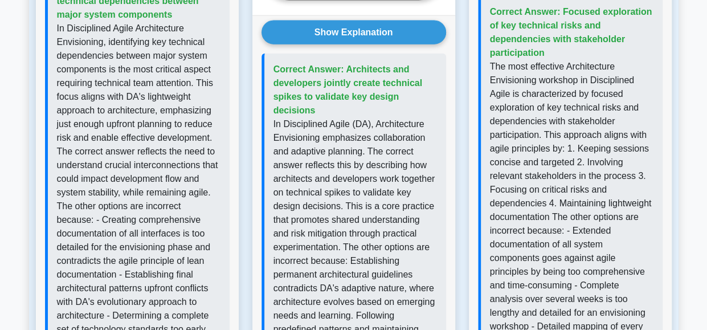
scroll to position [1296, 0]
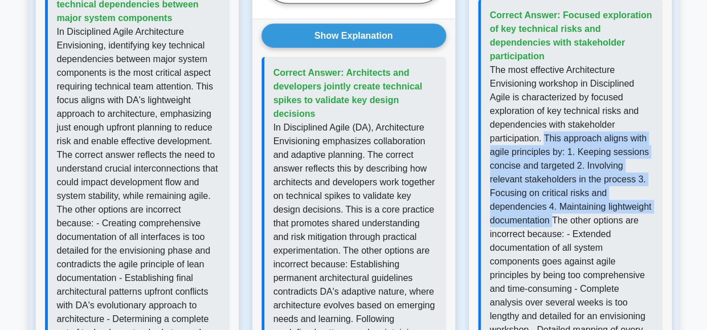
drag, startPoint x: 545, startPoint y: 98, endPoint x: 553, endPoint y: 175, distance: 77.3
click at [553, 175] on p "The most effective Architecture Envisioning workshop in Disciplined Agile is ch…" at bounding box center [572, 261] width 164 height 397
copy p "This approach aligns with agile principles by: 1. Keeping sessions concise and …"
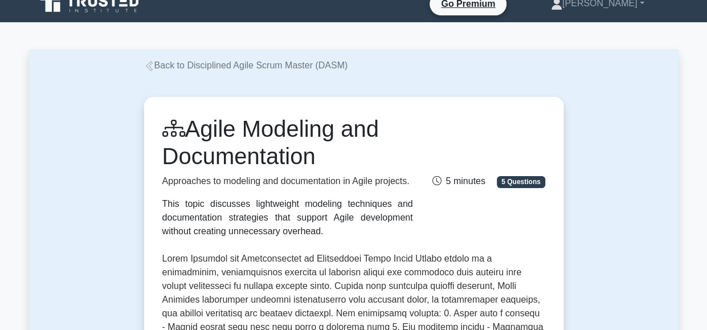
scroll to position [0, 0]
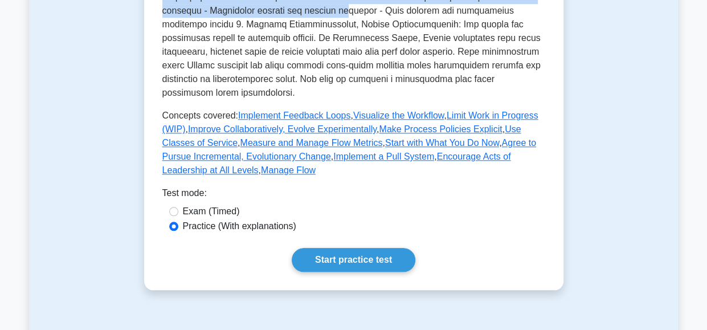
scroll to position [448, 0]
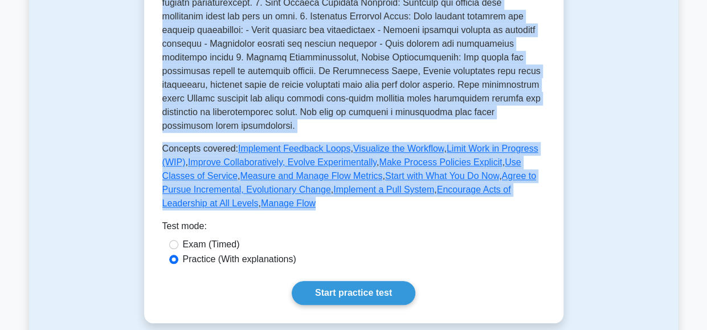
drag, startPoint x: 194, startPoint y: 145, endPoint x: 315, endPoint y: 210, distance: 137.0
copy div "Kanban Basics and Practices Understanding Kanban method and its application. Th…"
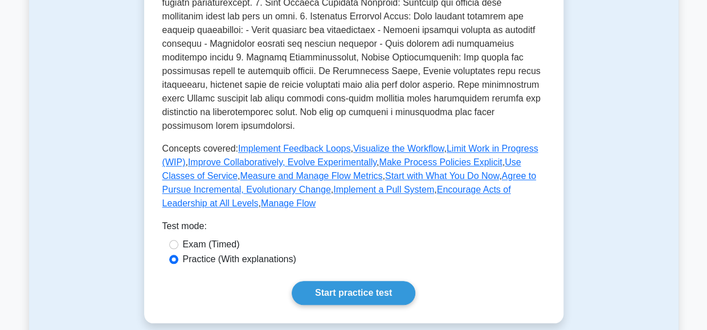
click at [329, 223] on div "Test mode:" at bounding box center [353, 228] width 383 height 18
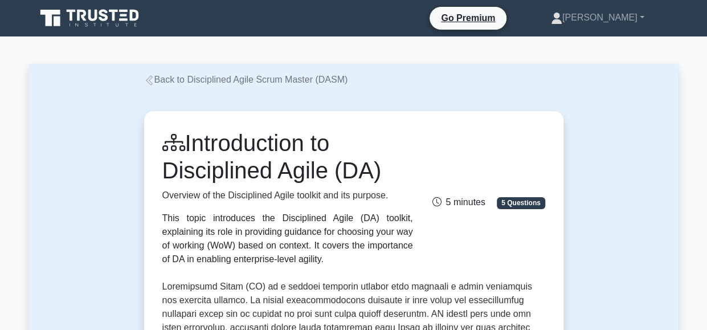
click at [190, 144] on h1 "Introduction to Disciplined Agile (DA)" at bounding box center [287, 156] width 251 height 55
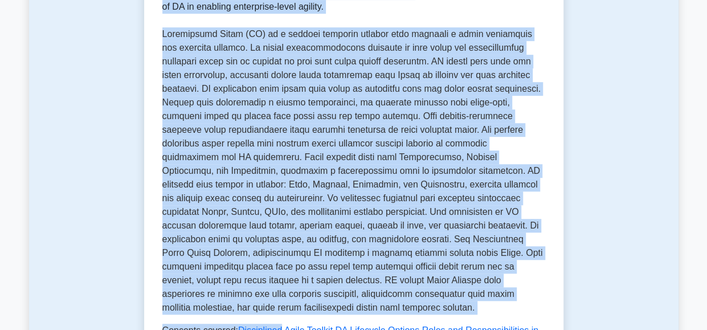
scroll to position [296, 0]
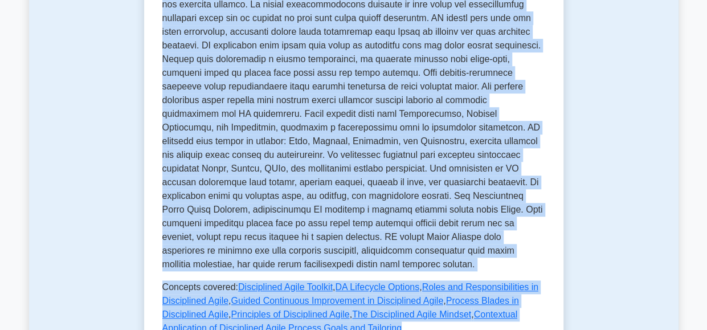
drag, startPoint x: 190, startPoint y: 144, endPoint x: 342, endPoint y: 313, distance: 226.8
click at [342, 313] on div "Introduction to Disciplined Agile (DA) Overview of the Disciplined Agile toolki…" at bounding box center [353, 85] width 383 height 502
copy div "Introduction to Disciplined Agile (DA) Overview of the Disciplined Agile toolki…"
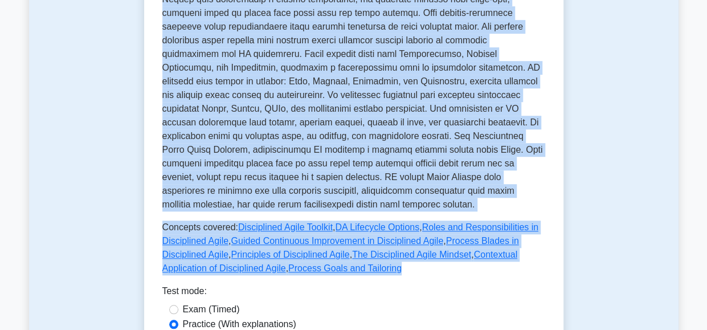
scroll to position [356, 0]
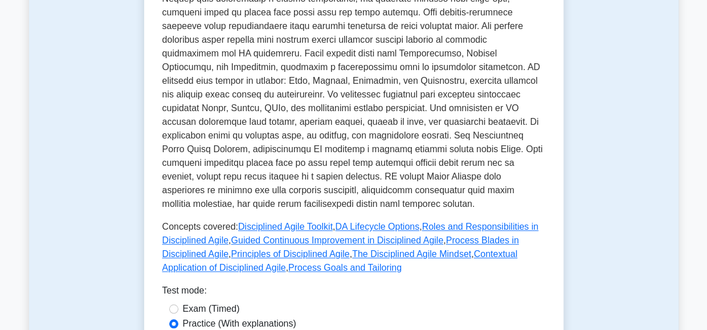
click at [362, 284] on div "Test mode:" at bounding box center [353, 293] width 383 height 18
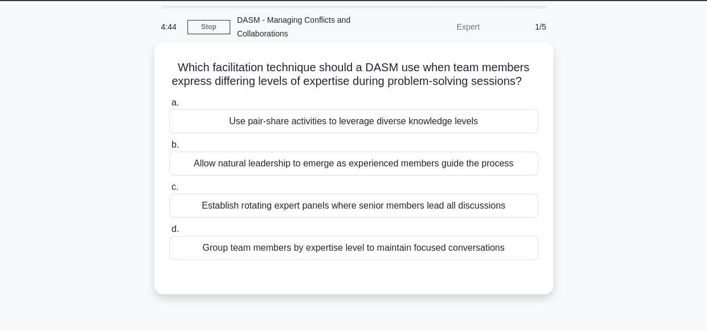
scroll to position [36, 0]
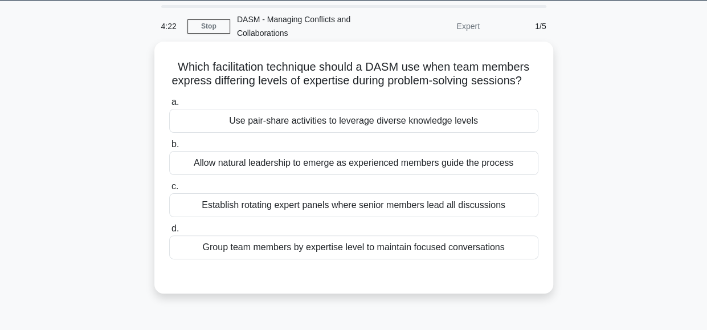
click at [402, 133] on div "Use pair-share activities to leverage diverse knowledge levels" at bounding box center [353, 121] width 369 height 24
click at [169, 106] on input "a. Use pair-share activities to leverage diverse knowledge levels" at bounding box center [169, 102] width 0 height 7
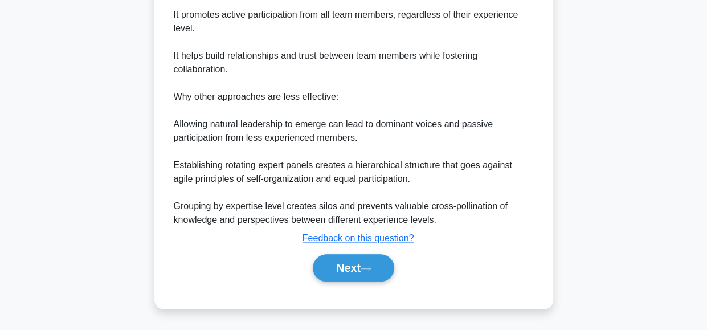
scroll to position [425, 0]
click at [350, 266] on button "Next" at bounding box center [354, 267] width 82 height 27
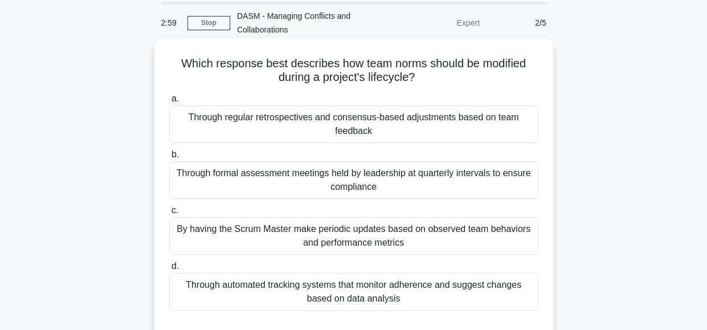
scroll to position [14, 0]
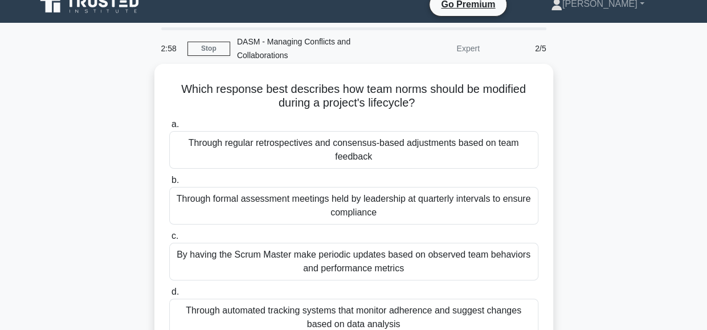
click at [356, 150] on div "Through regular retrospectives and consensus-based adjustments based on team fe…" at bounding box center [353, 150] width 369 height 38
click at [169, 128] on input "a. Through regular retrospectives and consensus-based adjustments based on team…" at bounding box center [169, 124] width 0 height 7
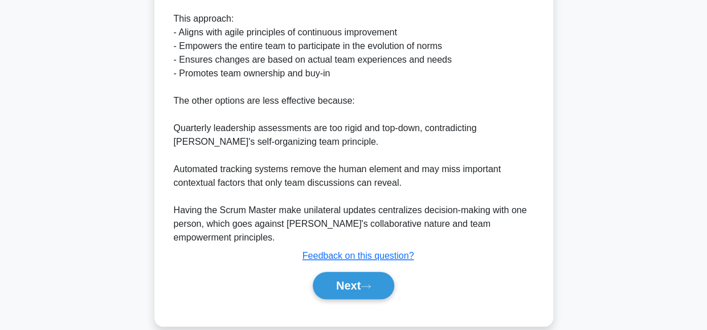
scroll to position [439, 0]
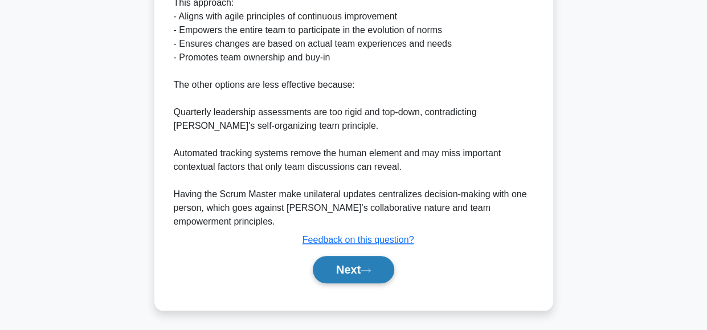
click at [362, 271] on button "Next" at bounding box center [354, 269] width 82 height 27
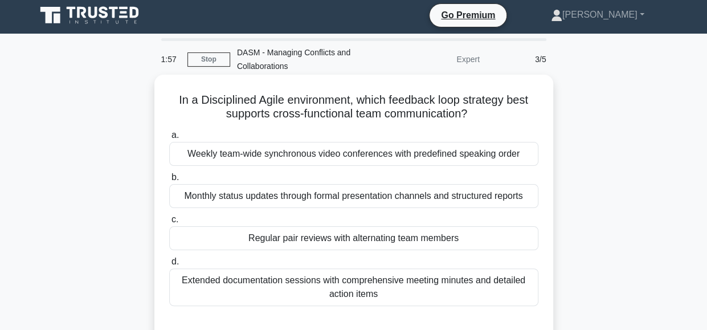
scroll to position [0, 0]
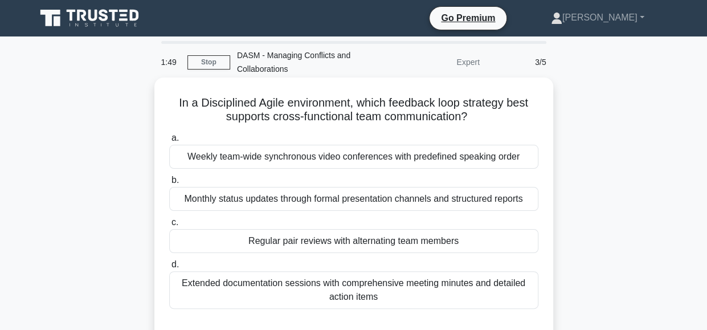
click at [394, 242] on div "Regular pair reviews with alternating team members" at bounding box center [353, 241] width 369 height 24
click at [169, 226] on input "c. Regular pair reviews with alternating team members" at bounding box center [169, 222] width 0 height 7
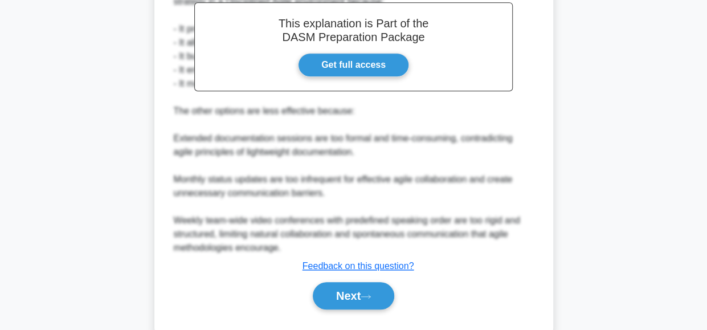
scroll to position [374, 0]
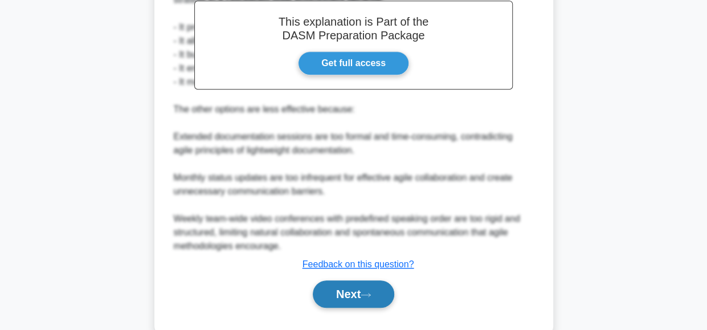
click at [348, 292] on button "Next" at bounding box center [354, 293] width 82 height 27
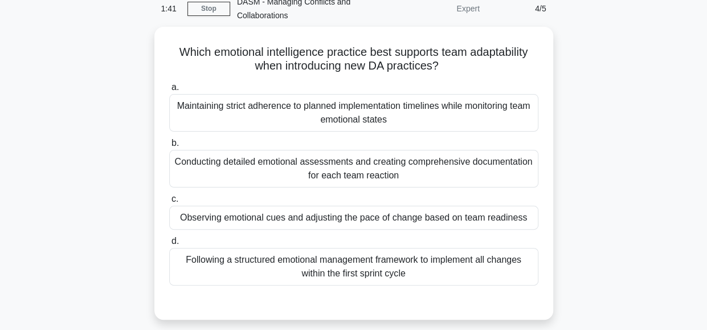
scroll to position [55, 0]
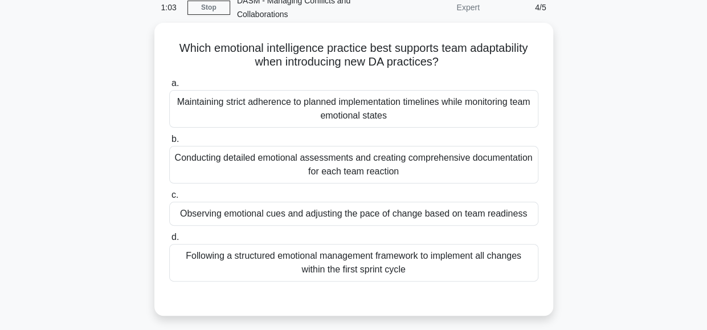
click at [395, 215] on div "Observing emotional cues and adjusting the pace of change based on team readine…" at bounding box center [353, 214] width 369 height 24
click at [169, 199] on input "c. Observing emotional cues and adjusting the pace of change based on team read…" at bounding box center [169, 195] width 0 height 7
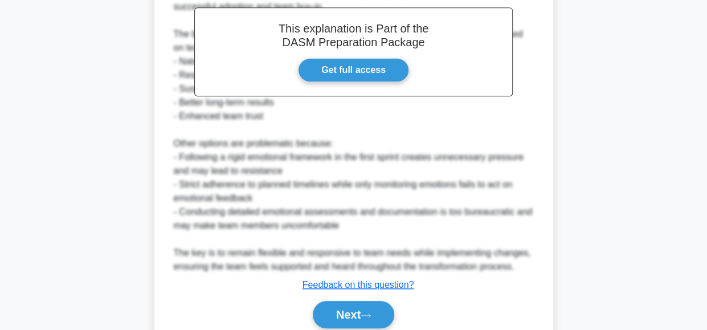
scroll to position [439, 0]
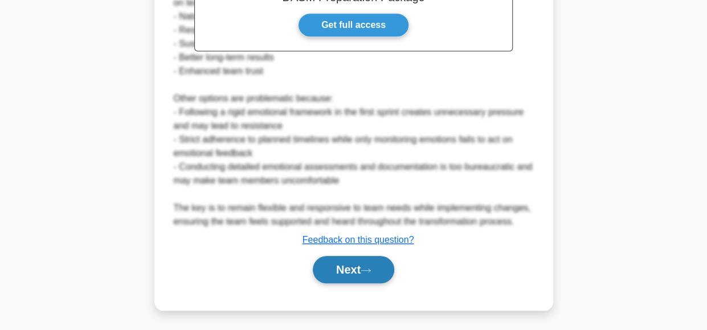
click at [355, 264] on button "Next" at bounding box center [354, 269] width 82 height 27
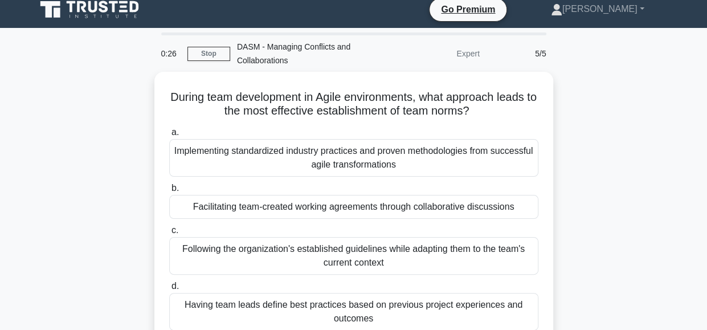
scroll to position [0, 0]
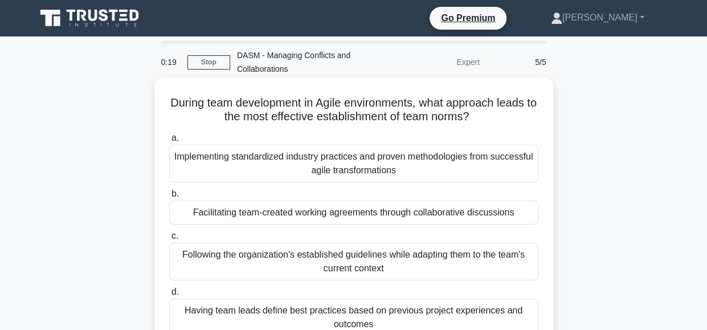
click at [509, 214] on div "Facilitating team-created working agreements through collaborative discussions" at bounding box center [353, 213] width 369 height 24
click at [169, 198] on input "b. Facilitating team-created working agreements through collaborative discussio…" at bounding box center [169, 193] width 0 height 7
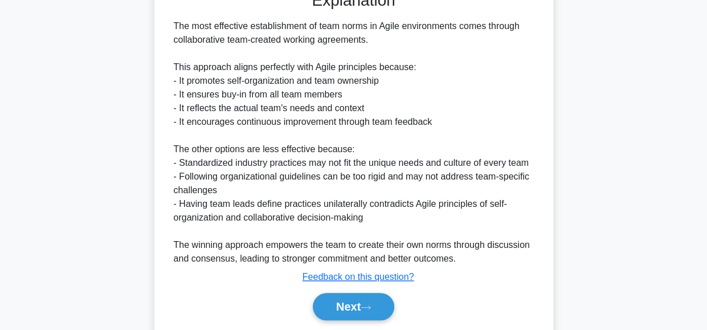
scroll to position [362, 0]
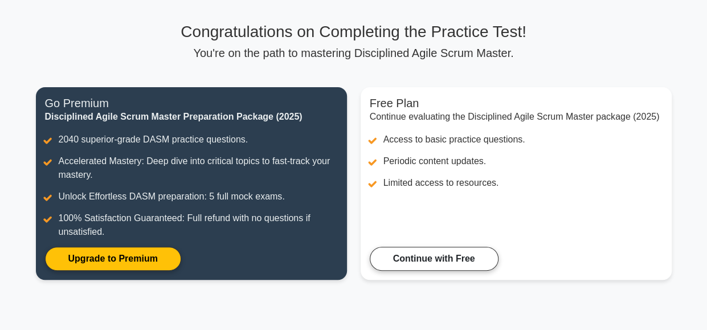
scroll to position [70, 0]
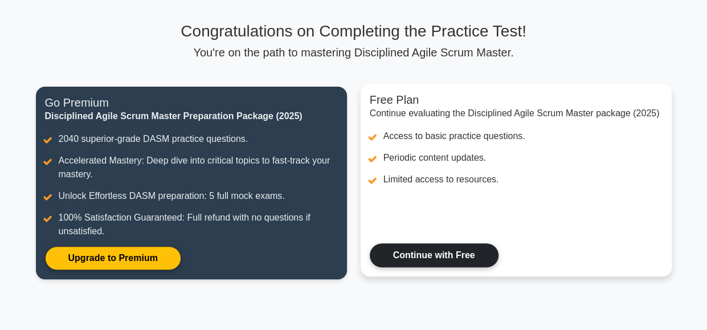
click at [461, 262] on link "Continue with Free" at bounding box center [434, 255] width 129 height 24
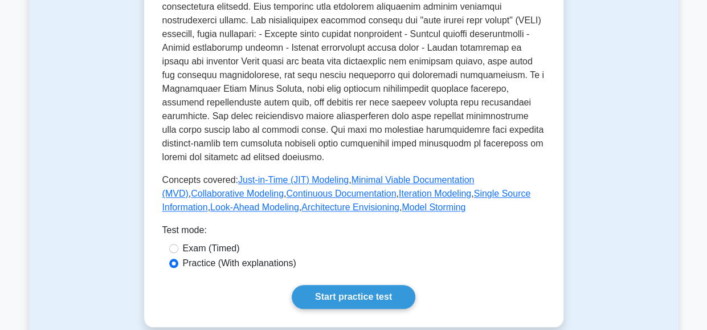
scroll to position [421, 0]
